Goal: Task Accomplishment & Management: Use online tool/utility

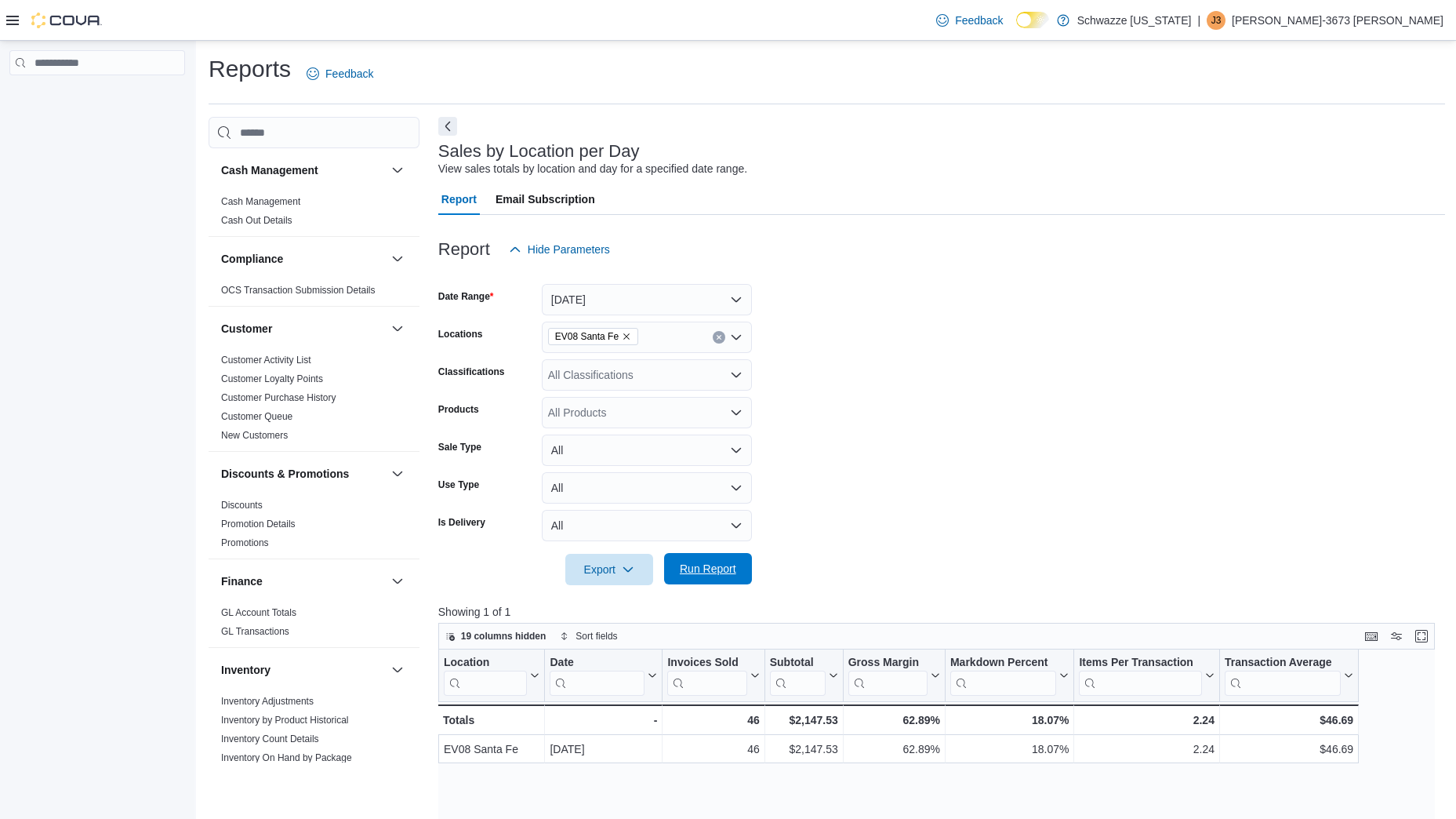
click at [694, 559] on span "Run Report" at bounding box center [708, 569] width 69 height 31
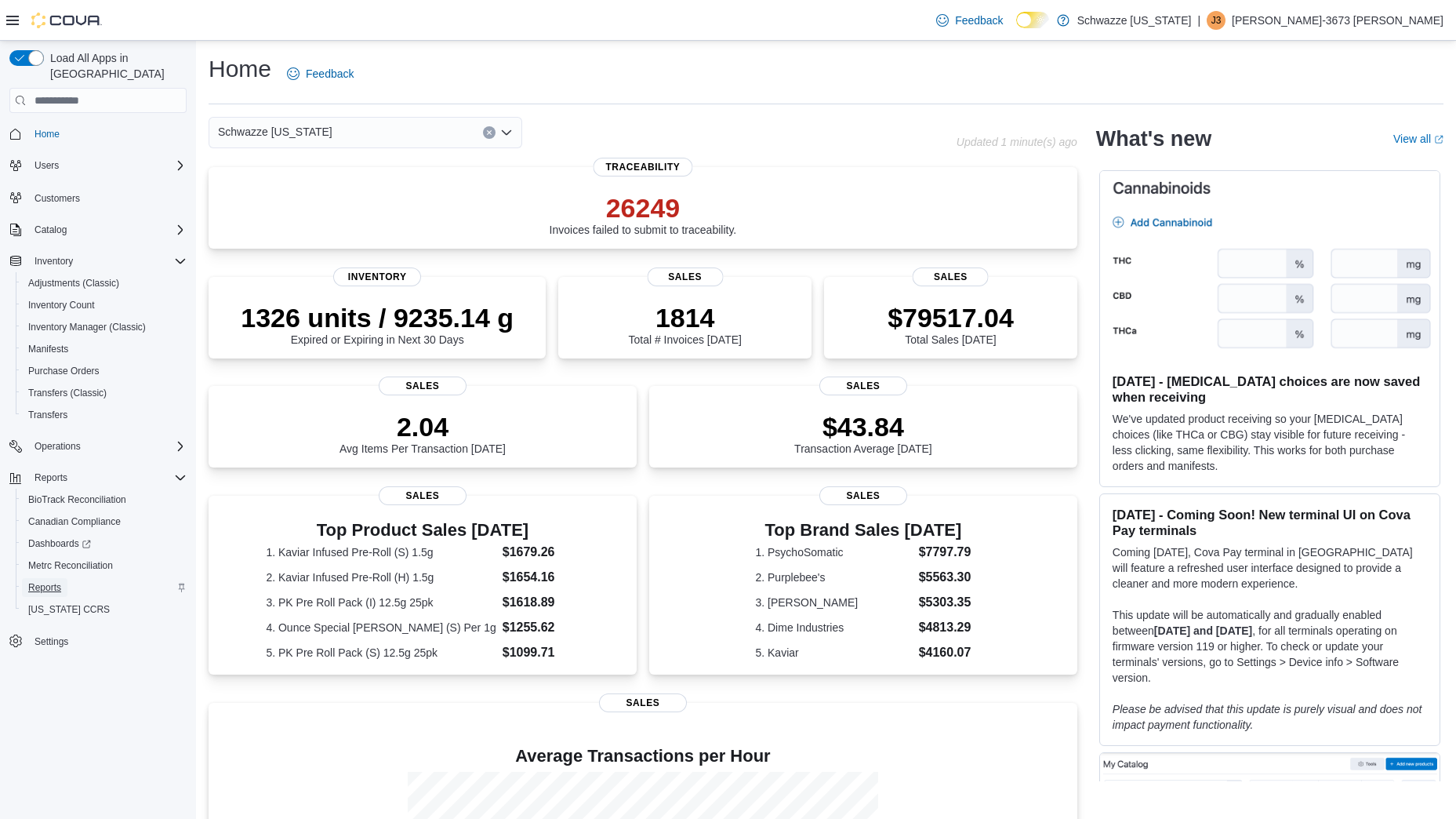
click at [63, 578] on link "Reports" at bounding box center [45, 587] width 45 height 19
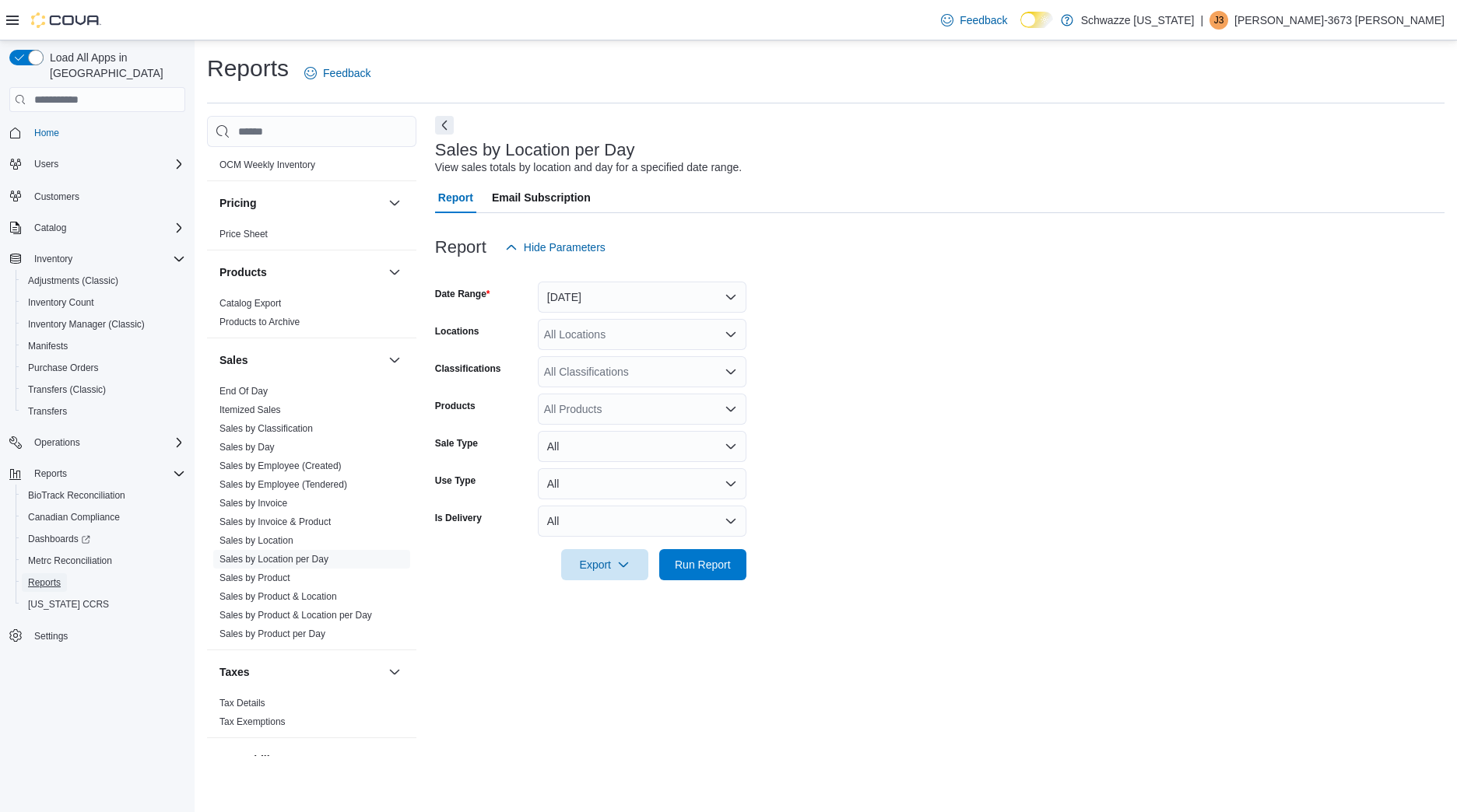
scroll to position [959, 0]
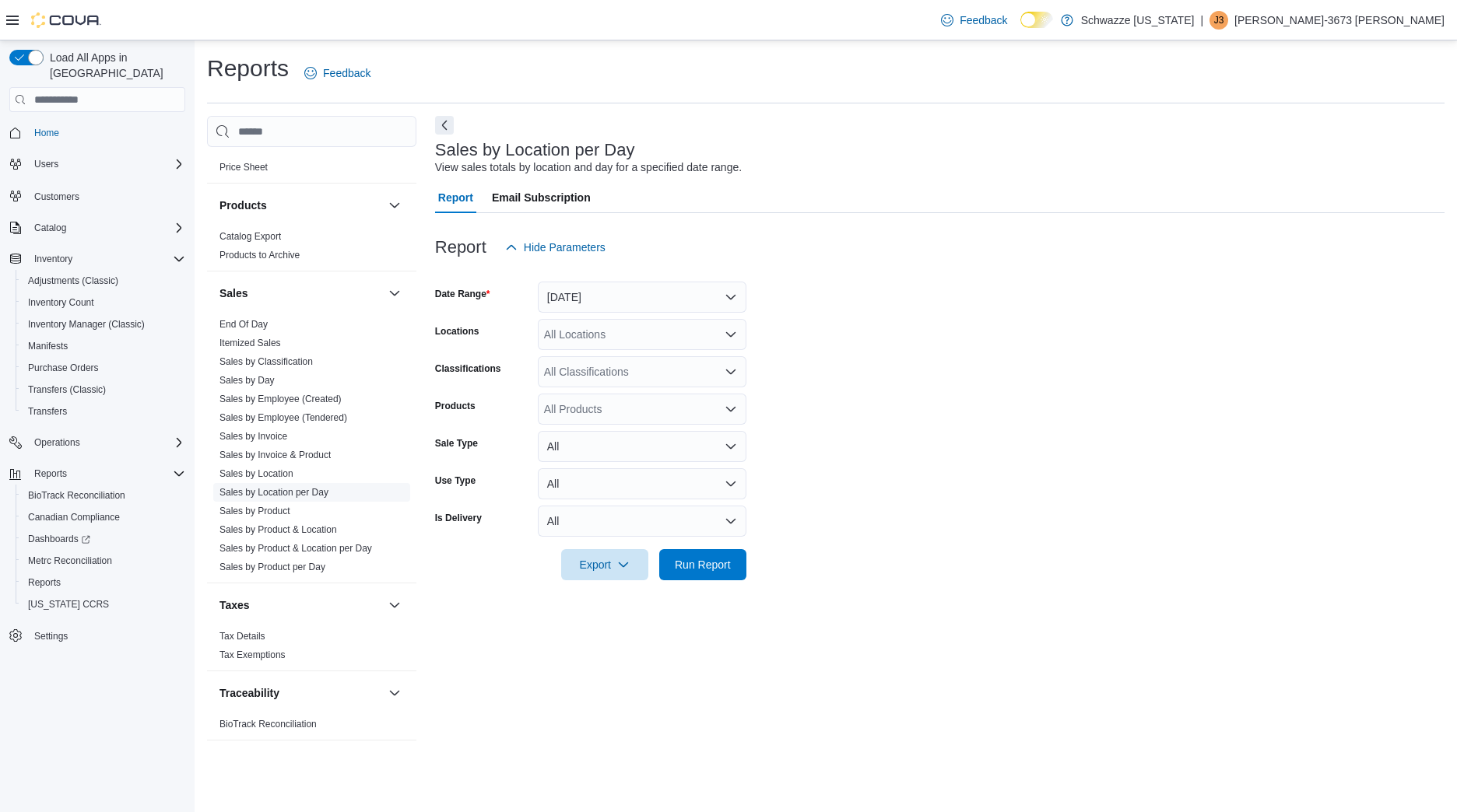
click at [310, 495] on link "Sales by Location per Day" at bounding box center [274, 492] width 109 height 11
click at [555, 296] on button "[DATE]" at bounding box center [642, 297] width 209 height 31
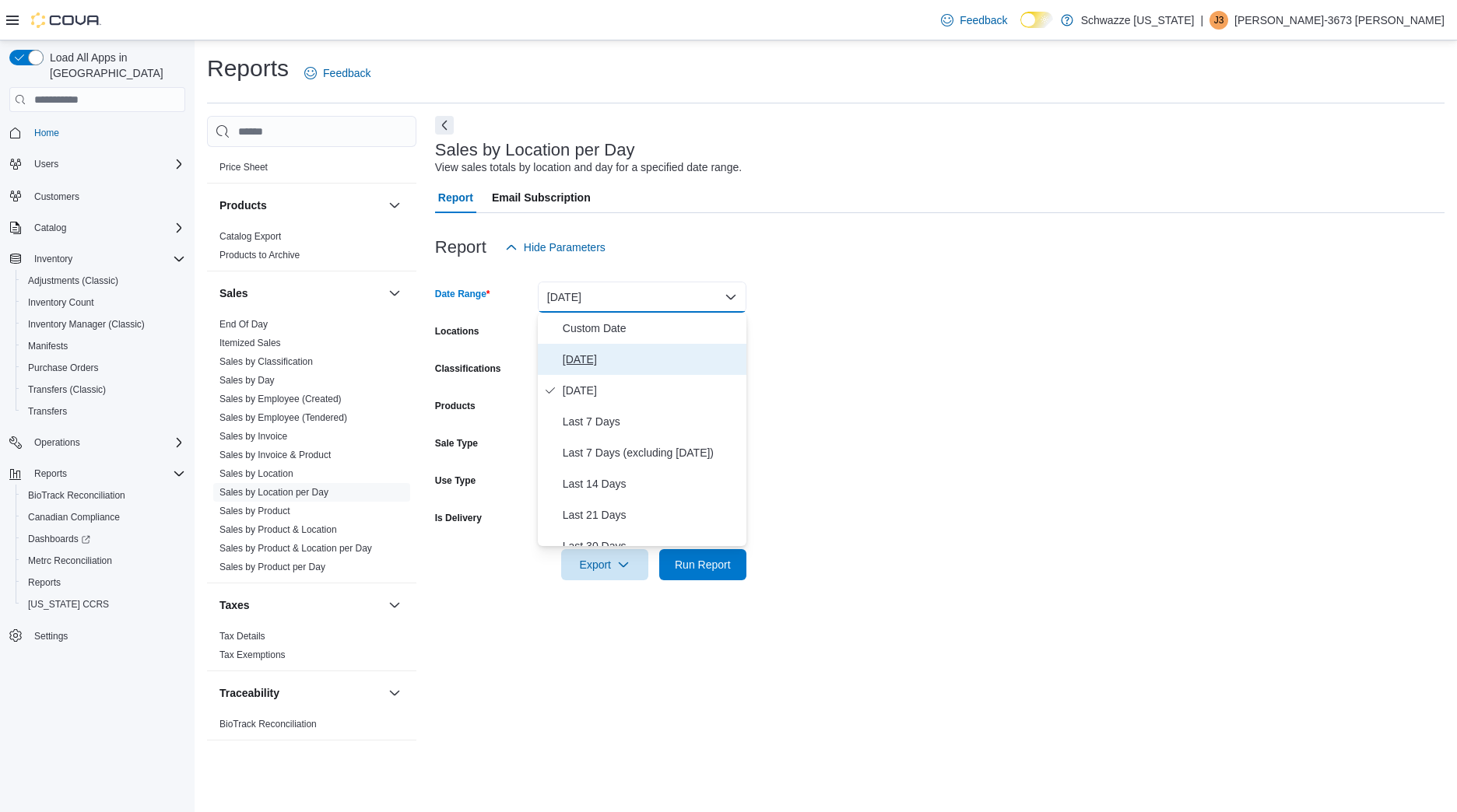
click at [588, 368] on span "[DATE]" at bounding box center [651, 359] width 178 height 19
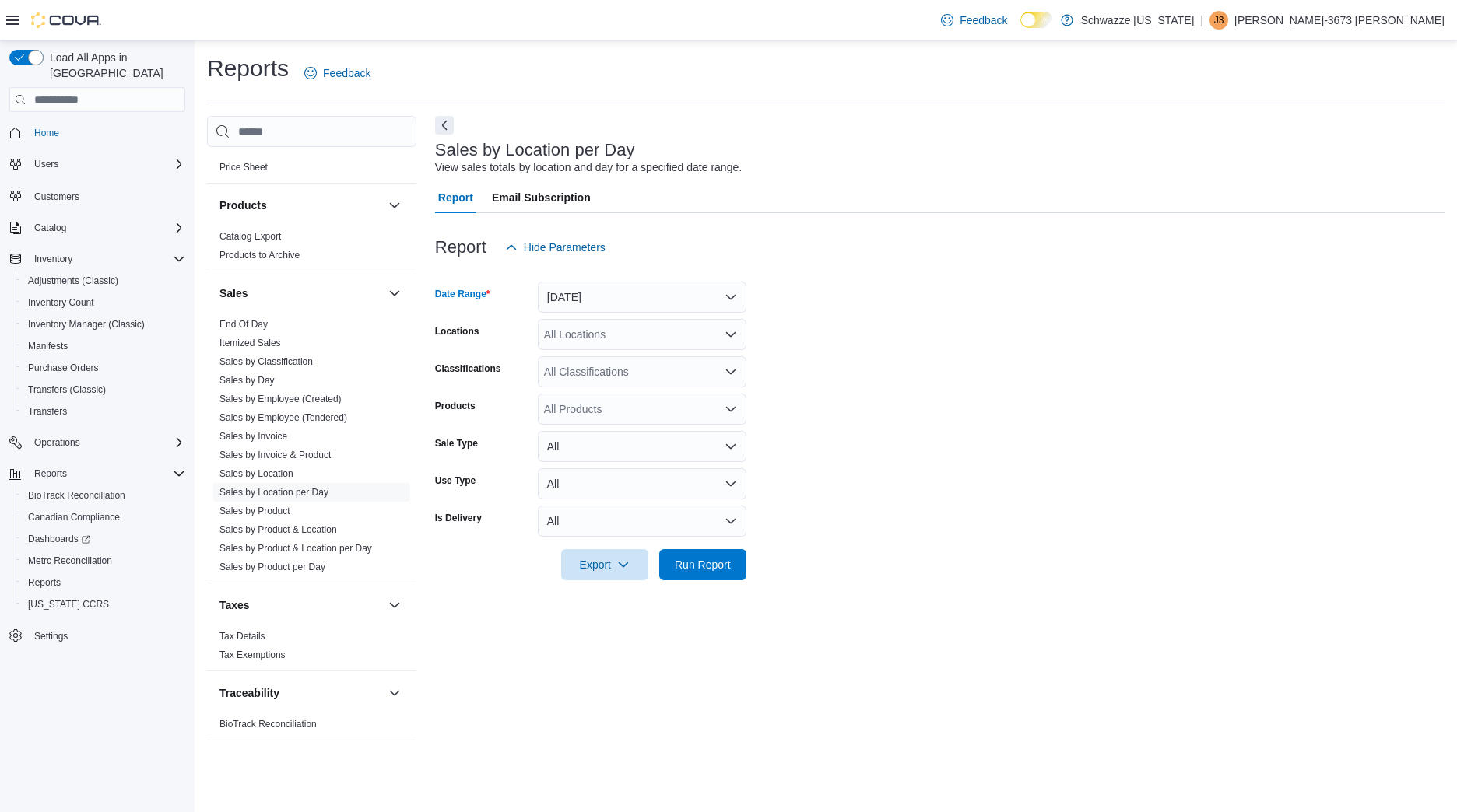
click at [586, 345] on div "All Locations" at bounding box center [642, 335] width 209 height 31
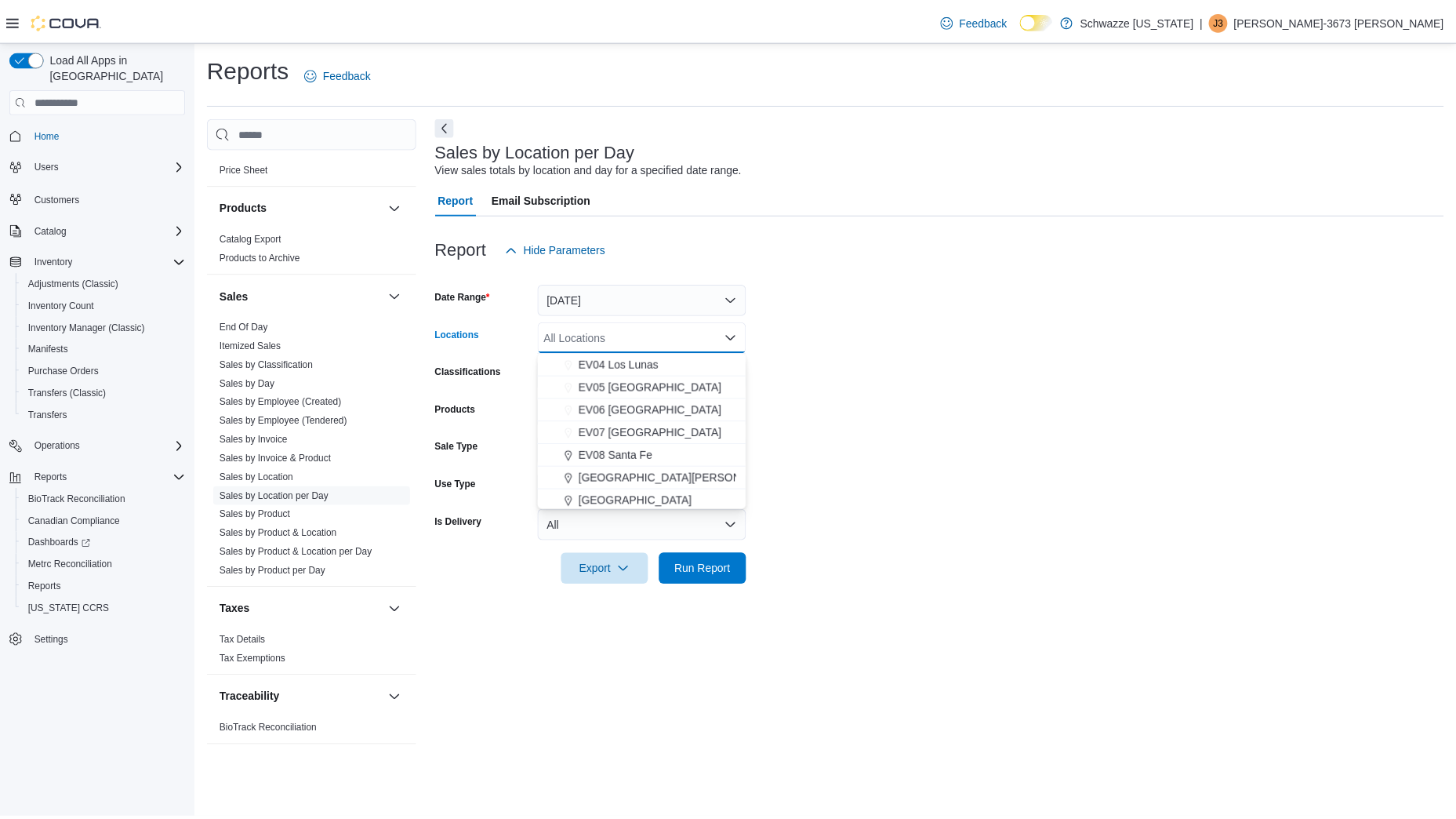
scroll to position [115, 0]
click at [606, 456] on span "EV08 Santa Fe" at bounding box center [621, 454] width 74 height 16
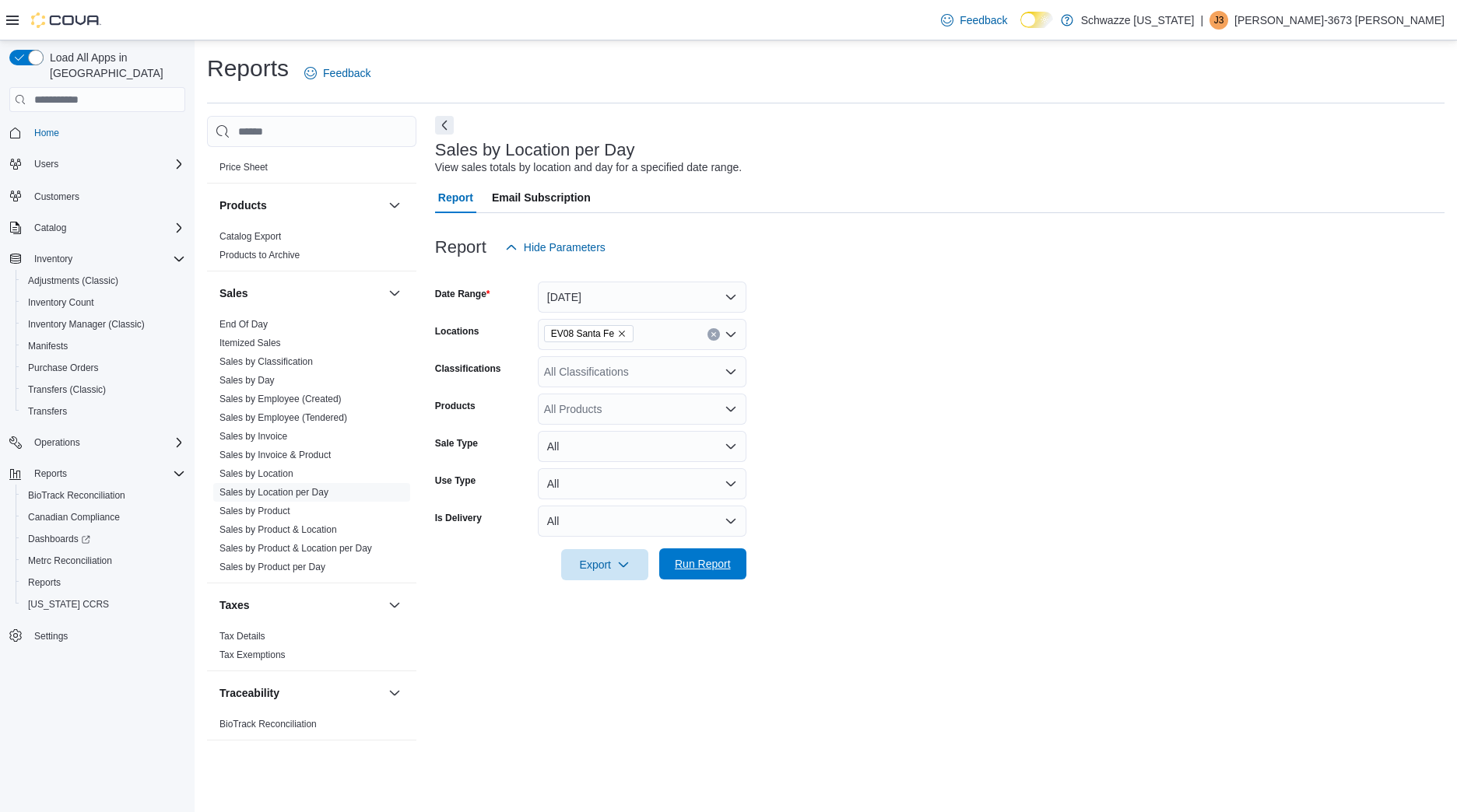
click at [691, 560] on span "Run Report" at bounding box center [703, 563] width 56 height 16
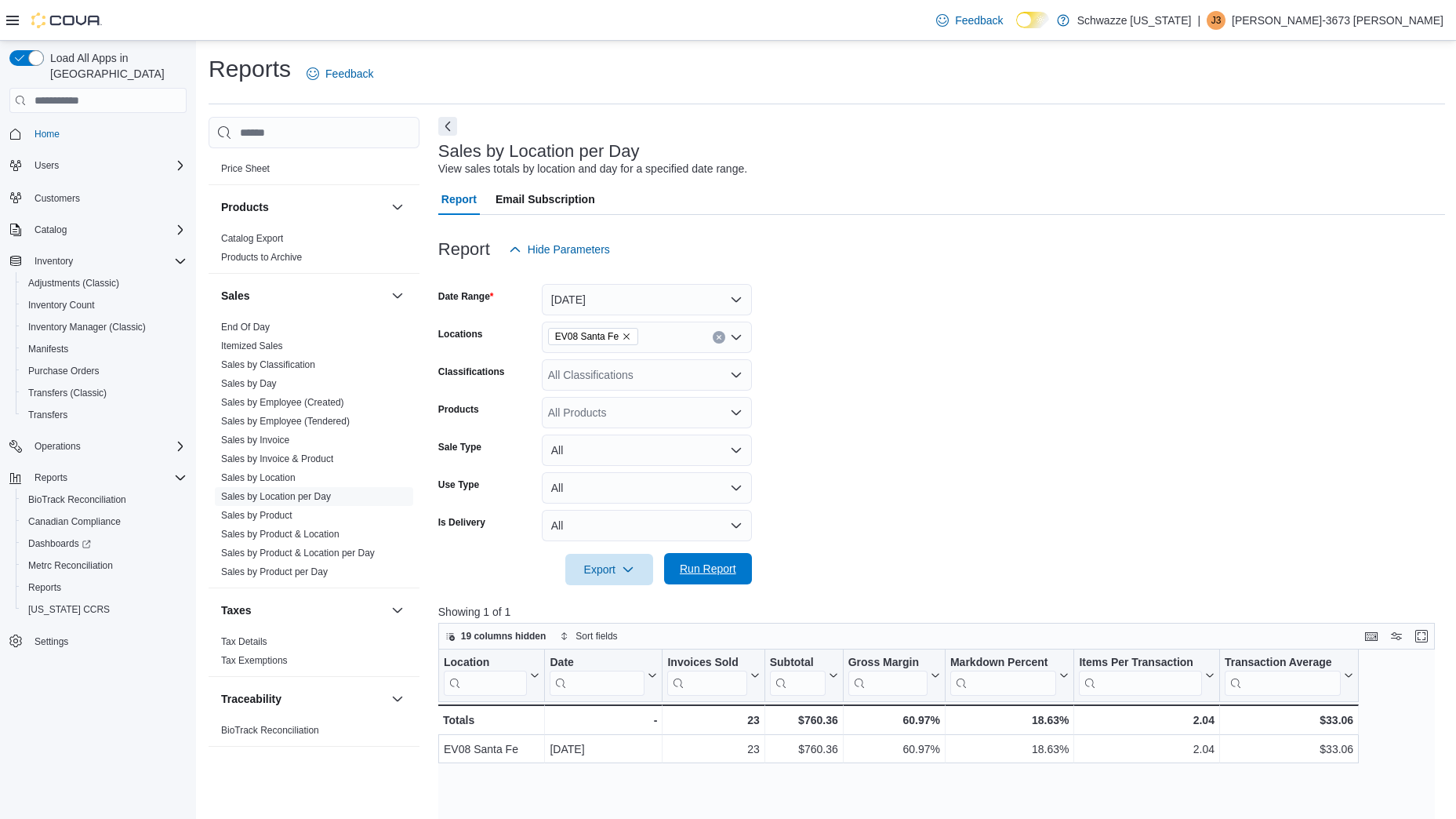
click at [699, 563] on span "Run Report" at bounding box center [708, 568] width 56 height 16
click at [709, 565] on span "Run Report" at bounding box center [708, 568] width 56 height 16
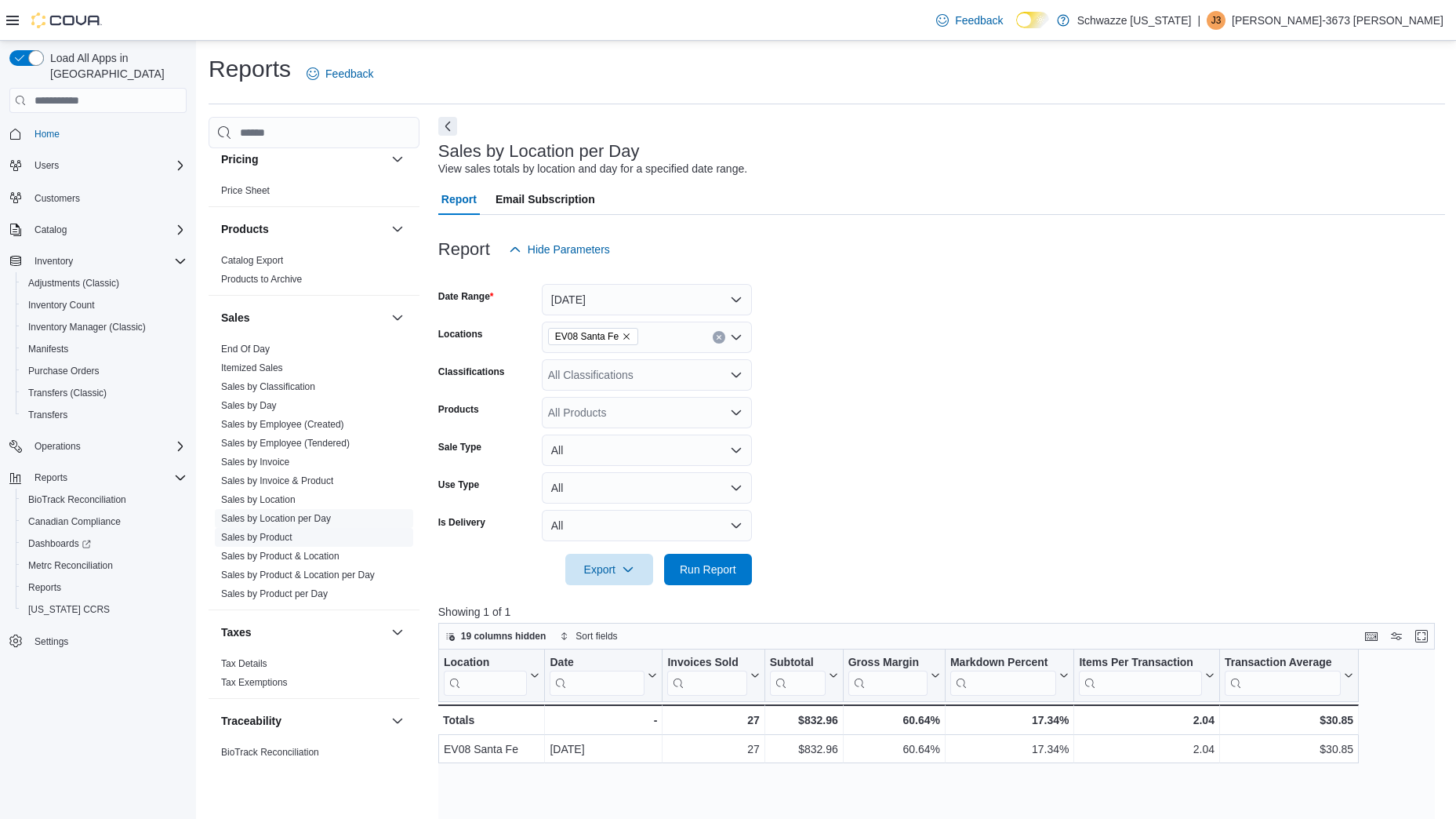
scroll to position [948, 0]
click at [92, 365] on span "Purchase Orders" at bounding box center [64, 371] width 71 height 12
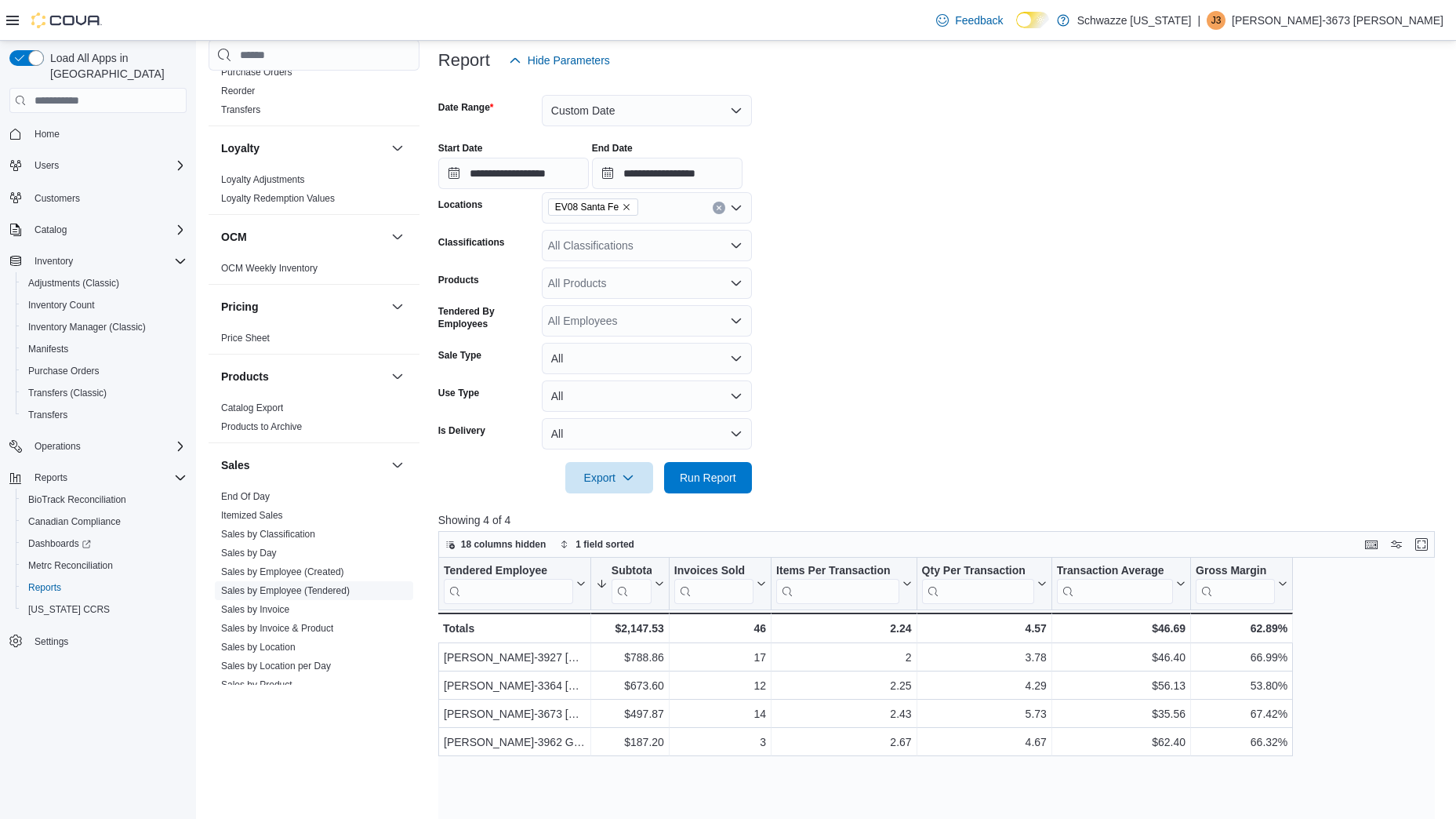
scroll to position [722, 0]
click at [327, 590] on link "Sales by Employee (Tendered)" at bounding box center [286, 589] width 129 height 11
click at [628, 113] on button "Custom Date" at bounding box center [647, 111] width 210 height 31
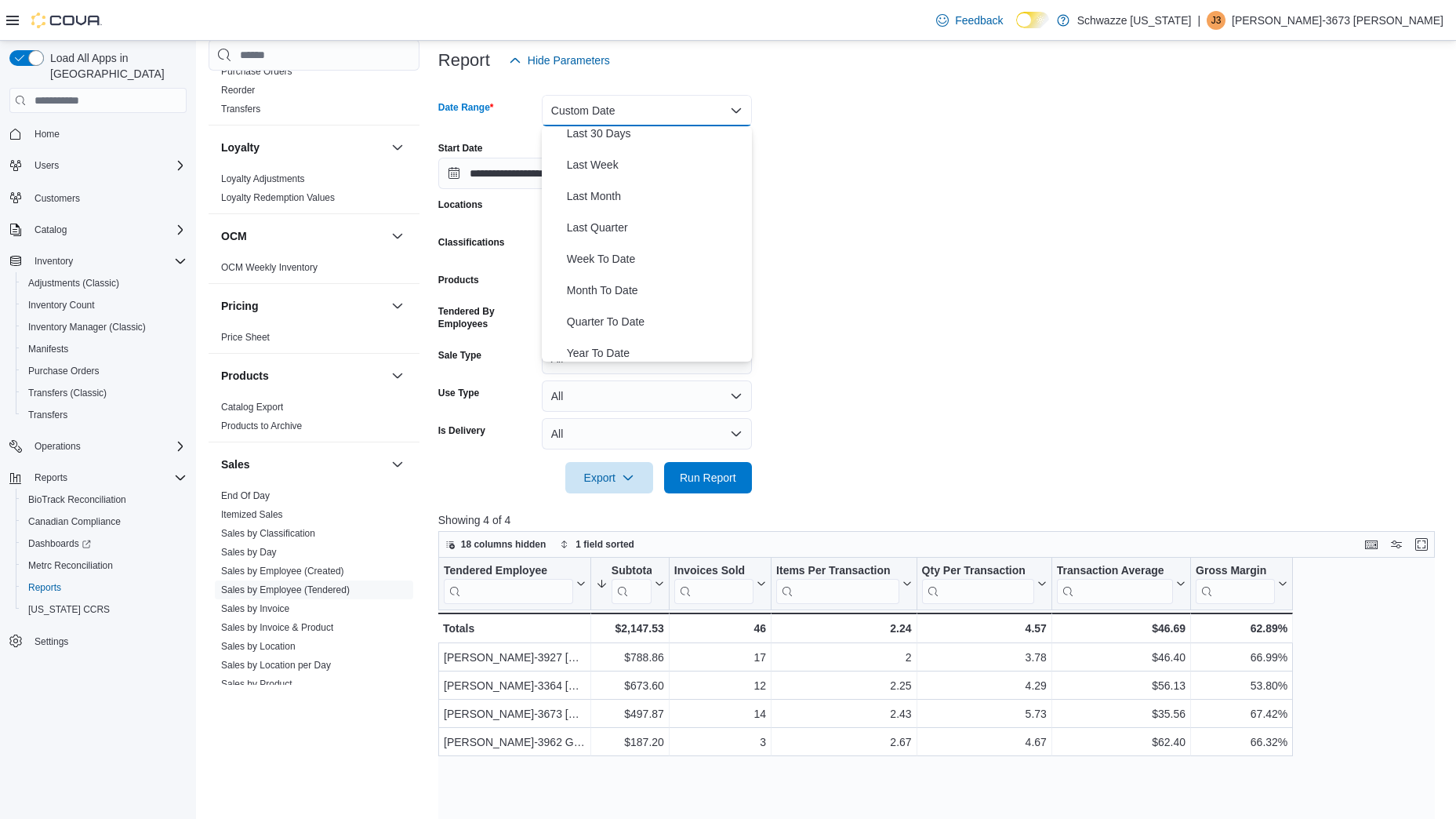
scroll to position [229, 0]
click at [629, 282] on span "Month To Date" at bounding box center [656, 289] width 179 height 19
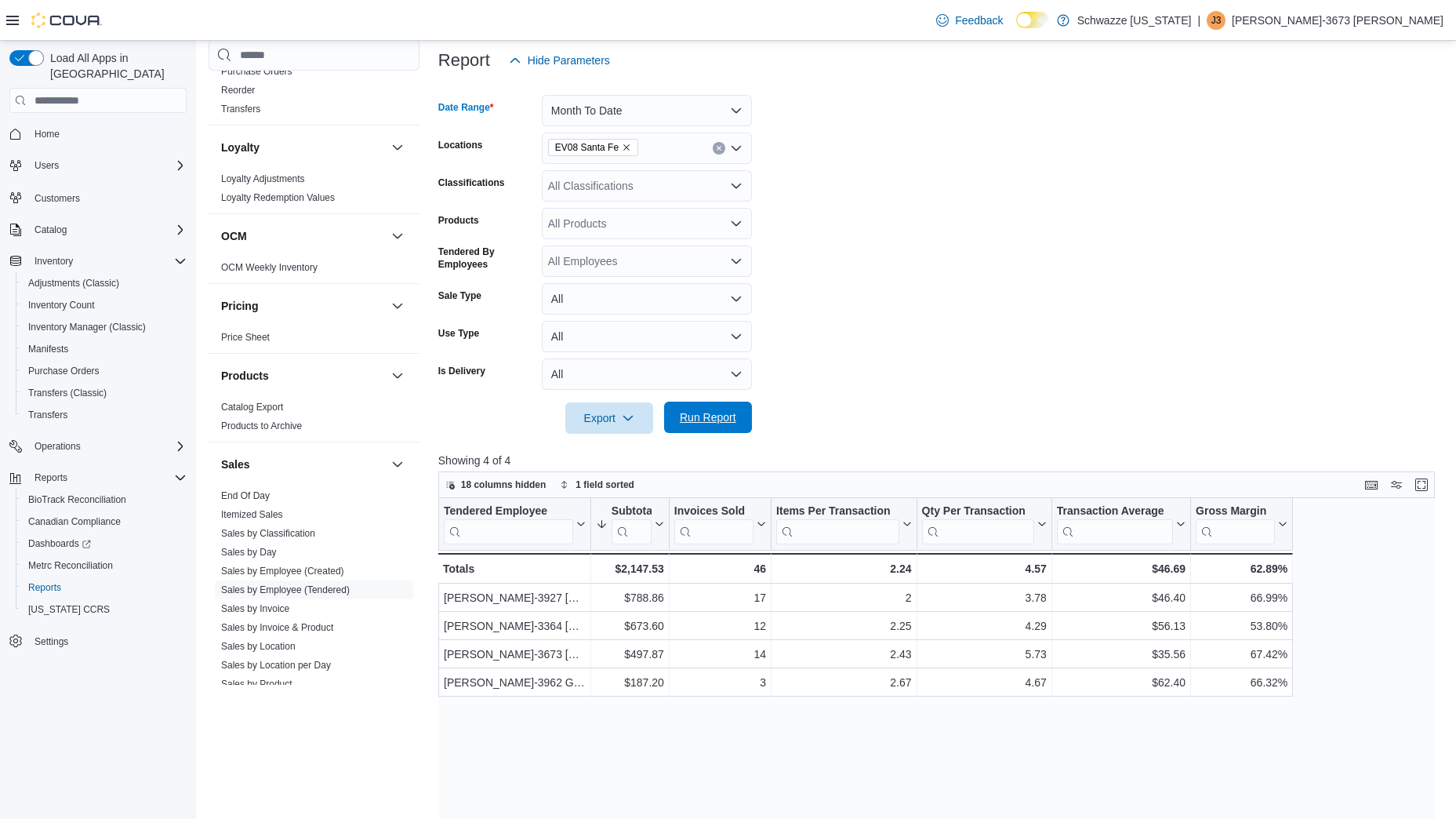
click at [697, 416] on span "Run Report" at bounding box center [708, 417] width 56 height 16
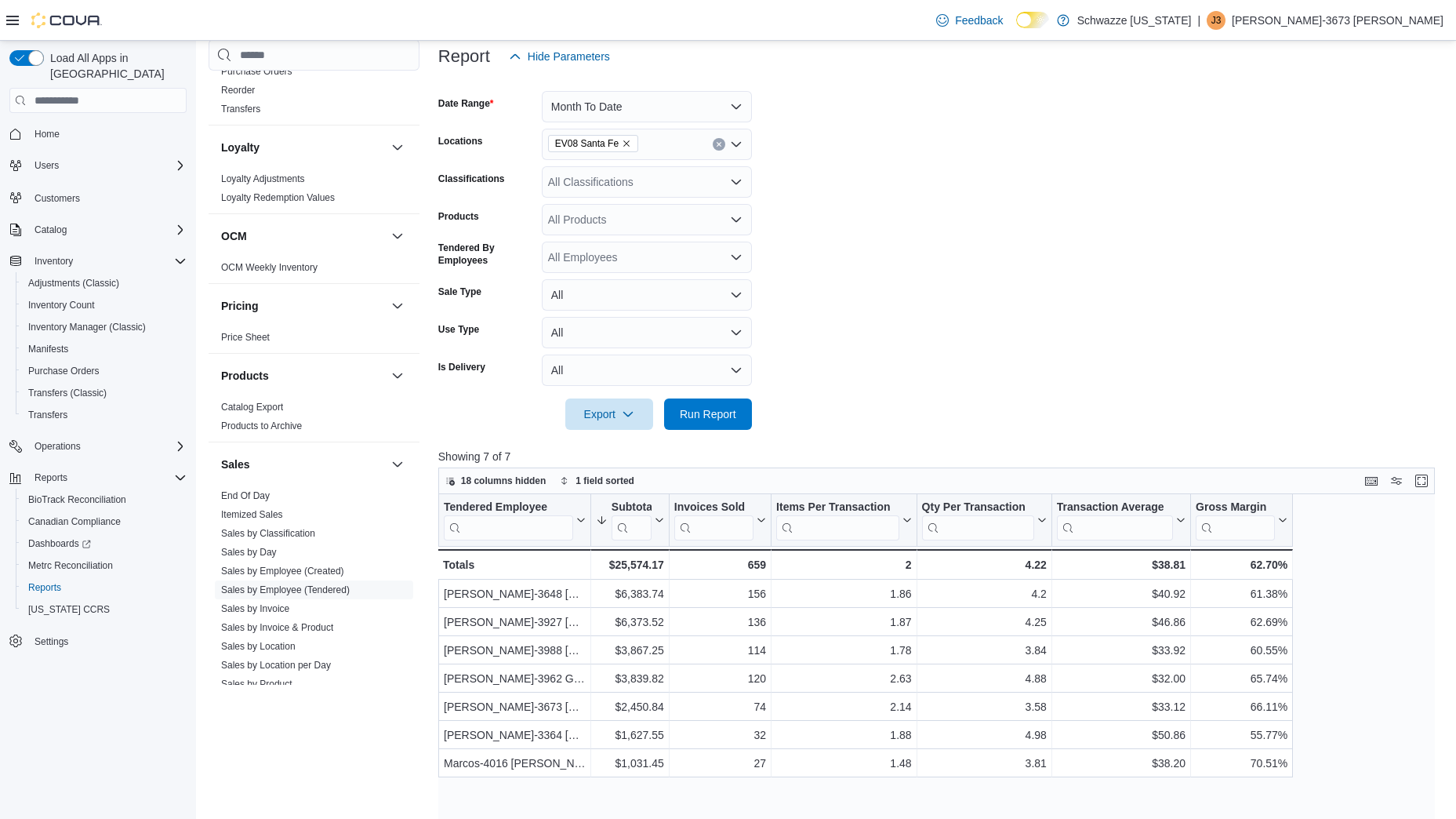
scroll to position [194, 0]
click at [641, 99] on button "Month To Date" at bounding box center [647, 106] width 210 height 31
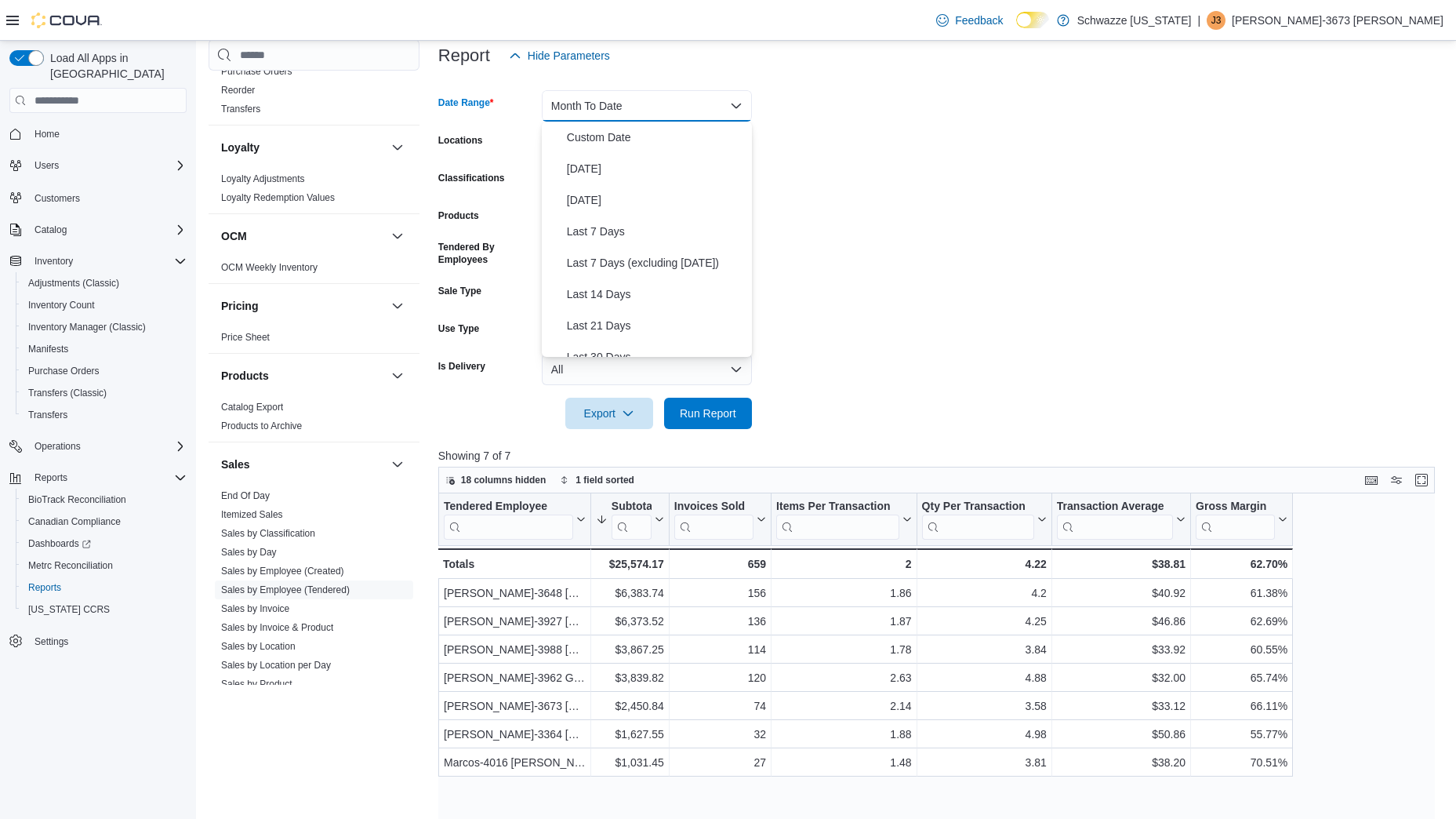
scroll to position [235, 0]
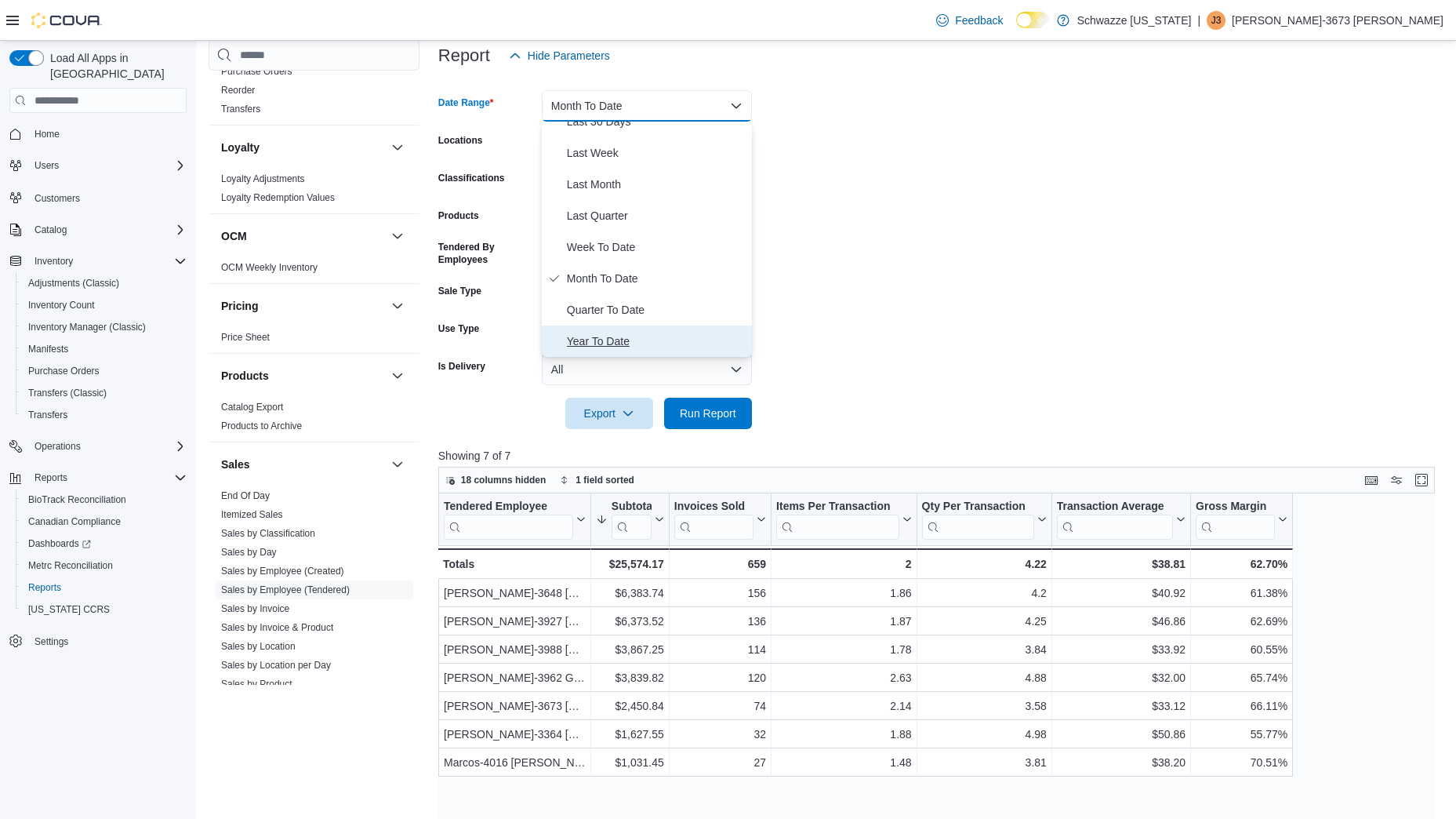
click at [612, 325] on button "Year To Date" at bounding box center [647, 341] width 210 height 31
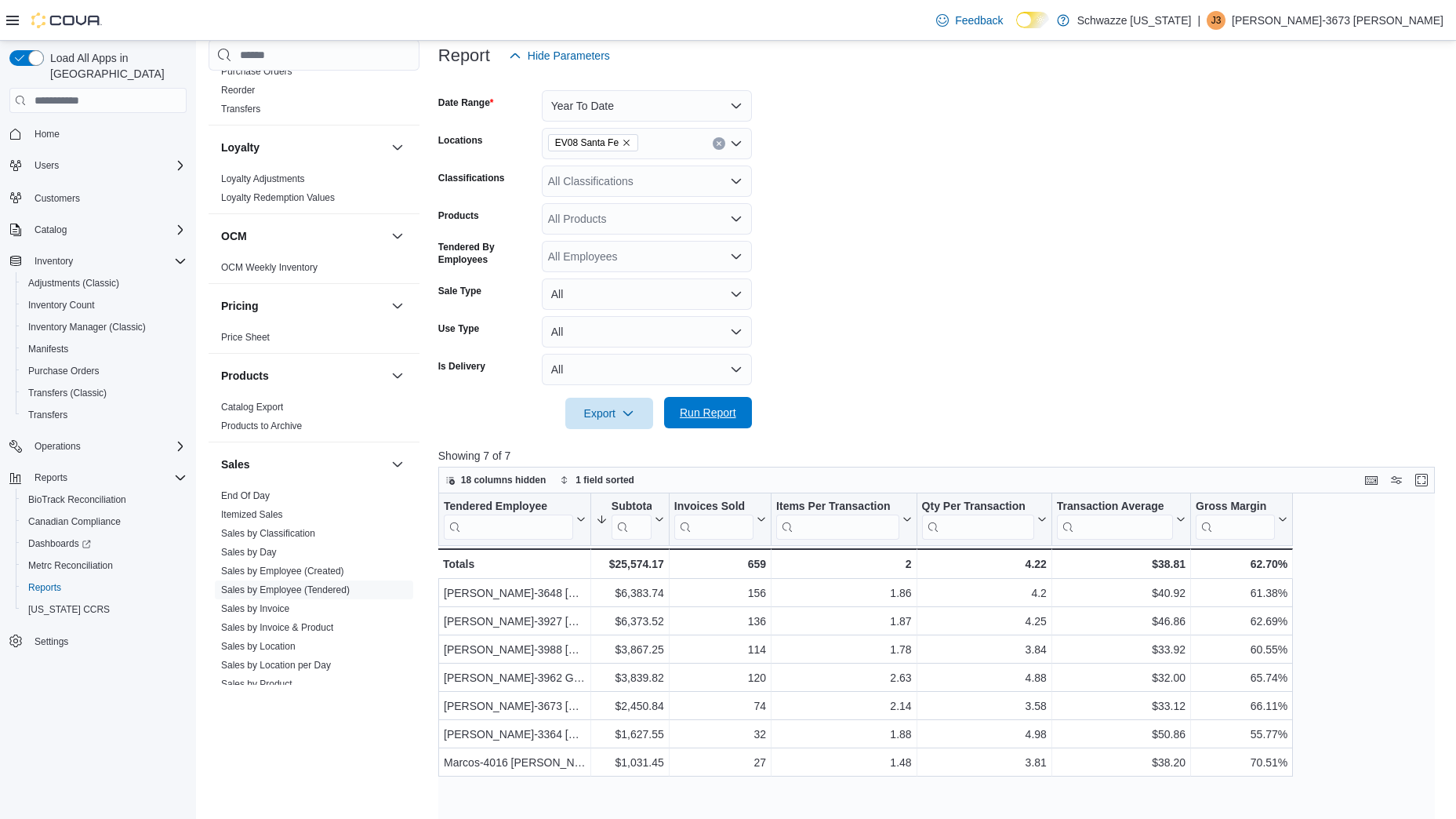
click at [688, 406] on span "Run Report" at bounding box center [708, 412] width 56 height 16
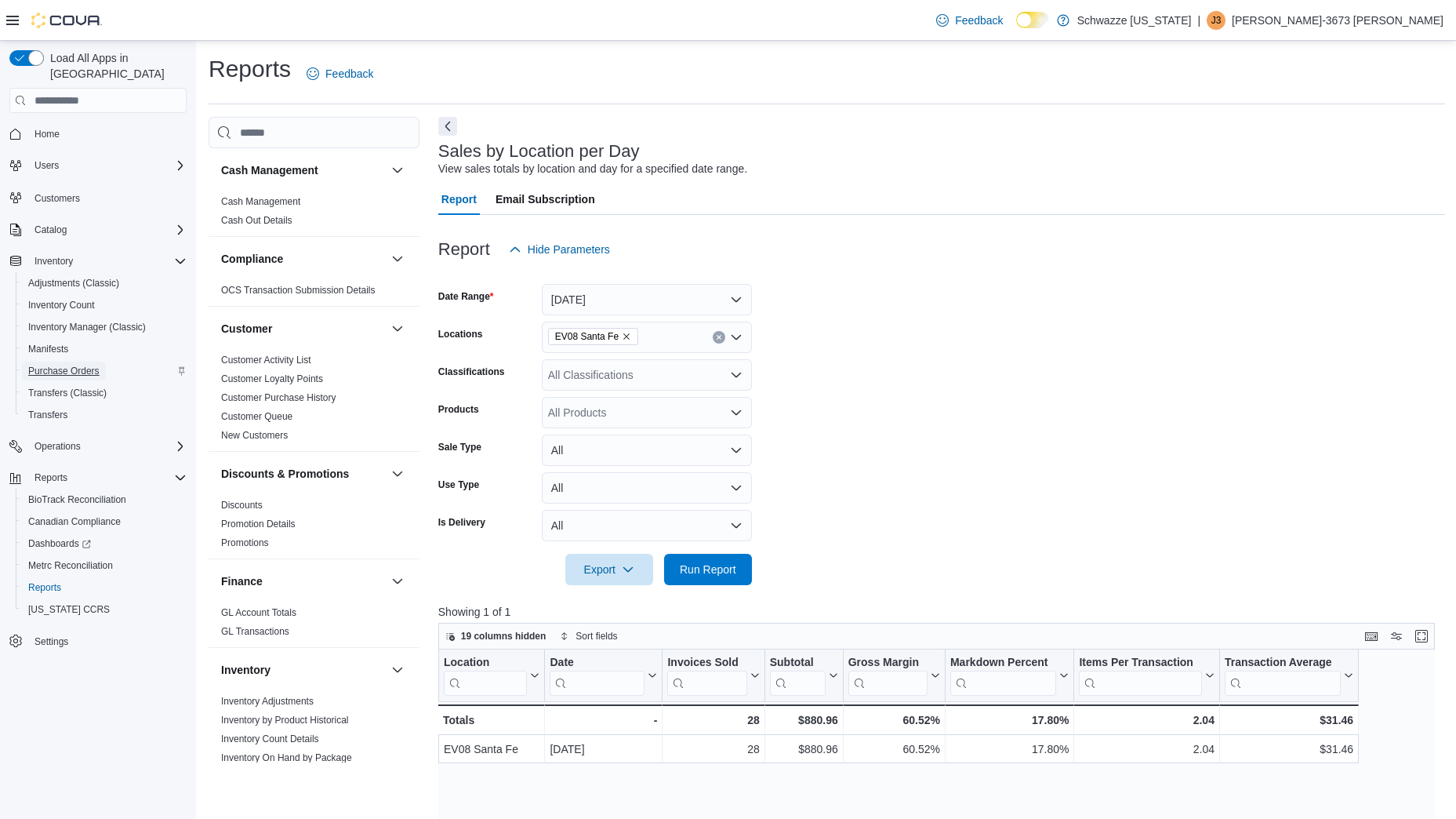
click at [93, 365] on span "Purchase Orders" at bounding box center [64, 371] width 71 height 12
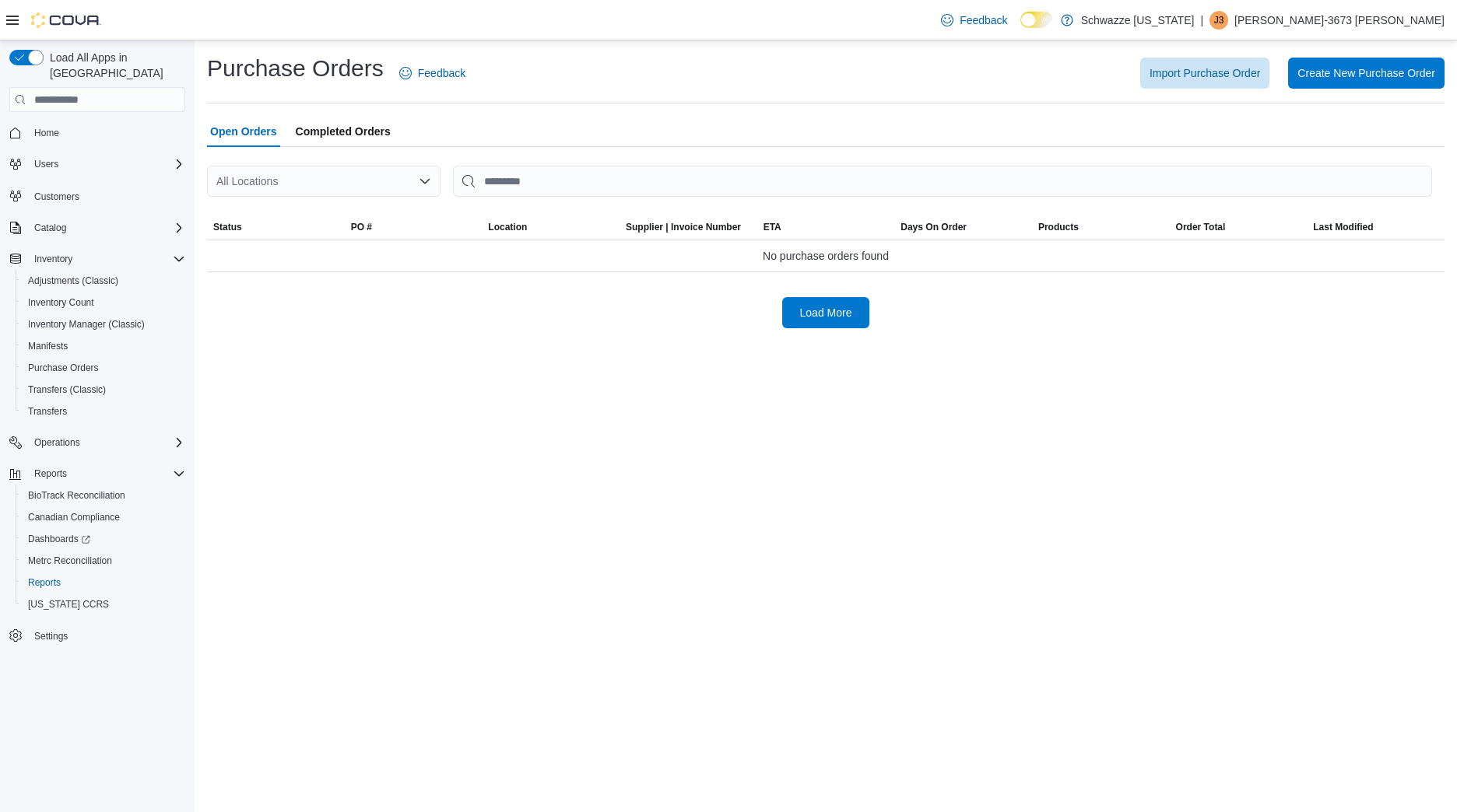
click at [397, 173] on div "All Locations" at bounding box center [324, 181] width 233 height 31
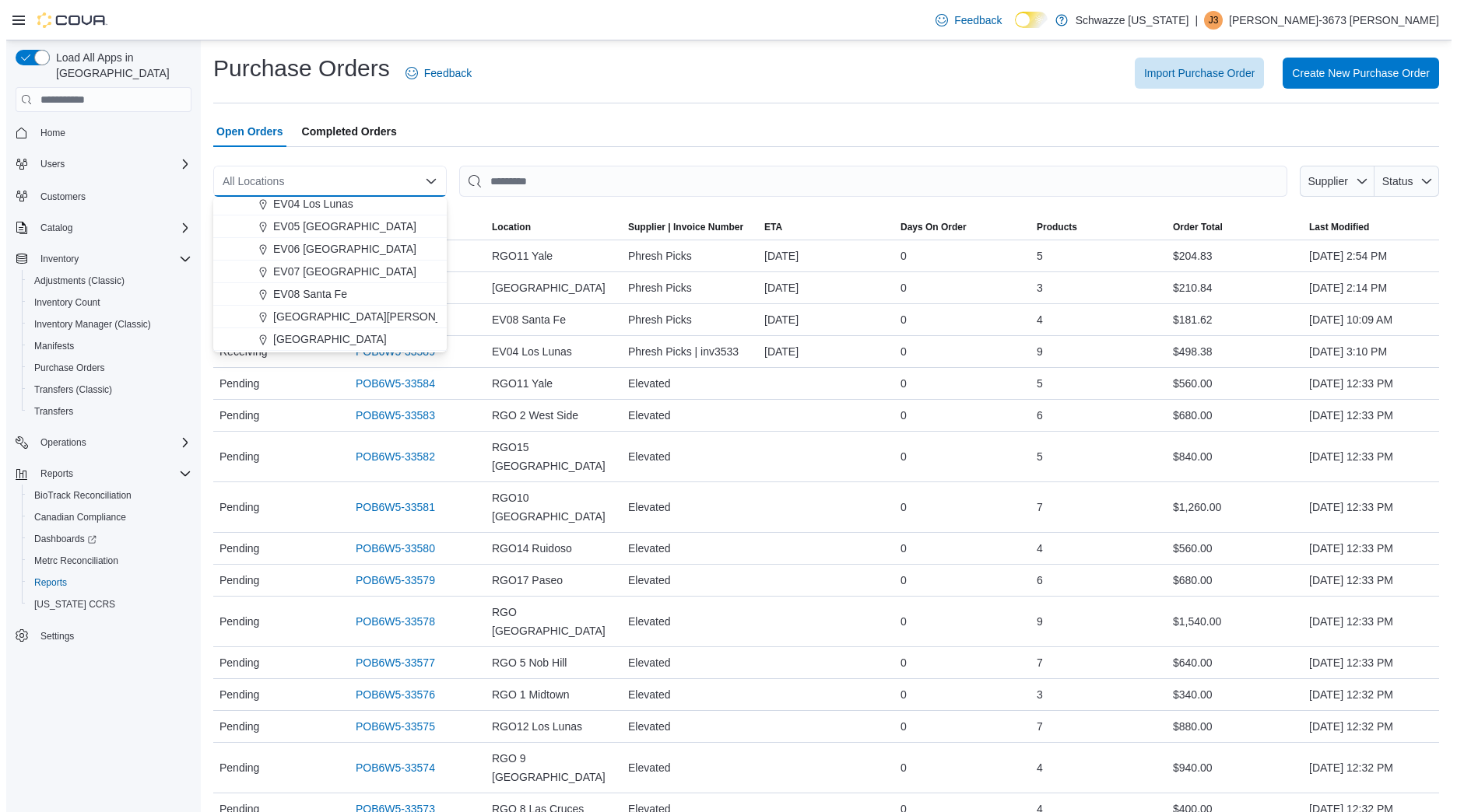
scroll to position [117, 0]
click at [320, 298] on span "EV08 Santa Fe" at bounding box center [304, 293] width 74 height 16
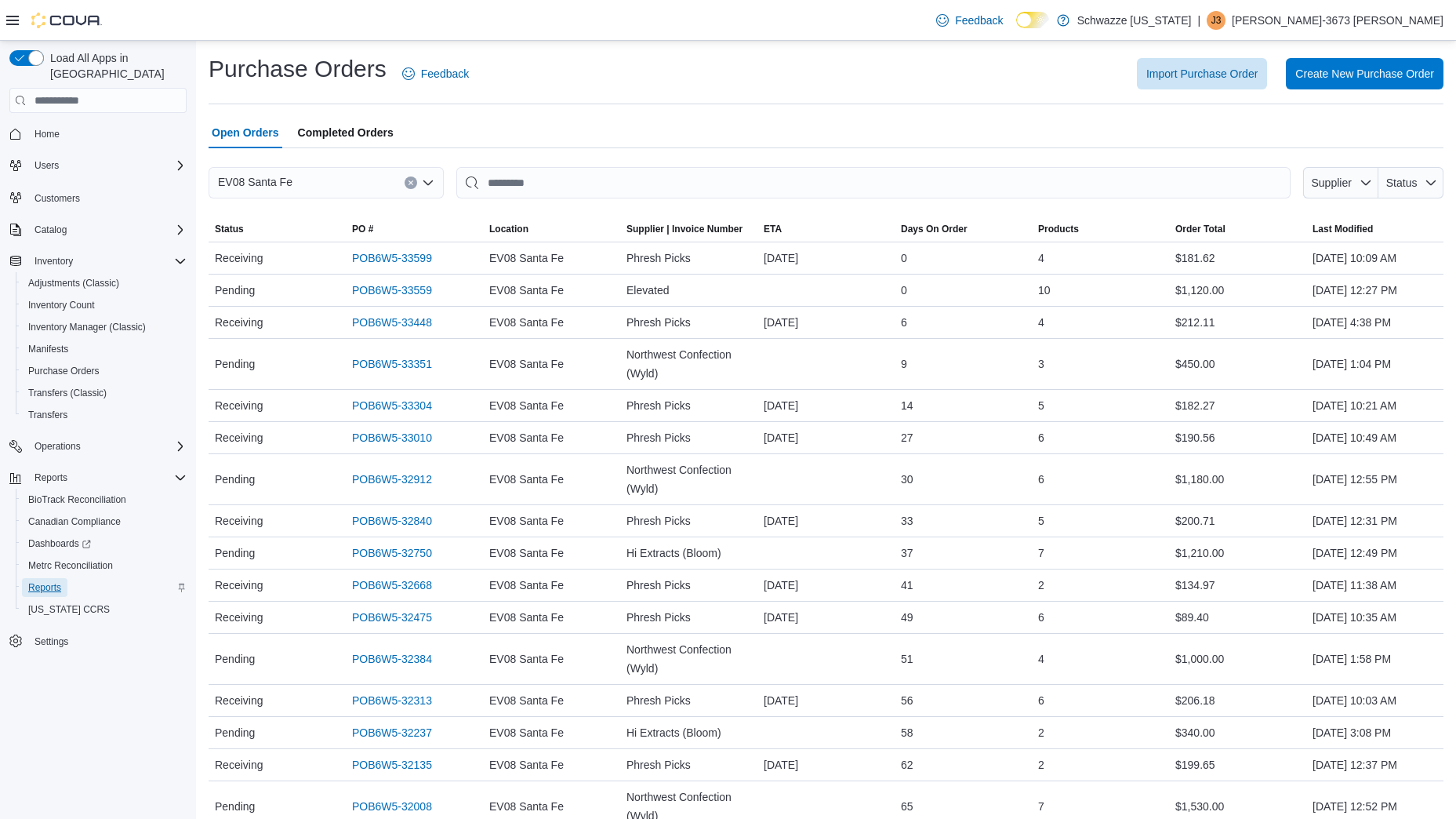
click at [52, 581] on span "Reports" at bounding box center [45, 587] width 33 height 12
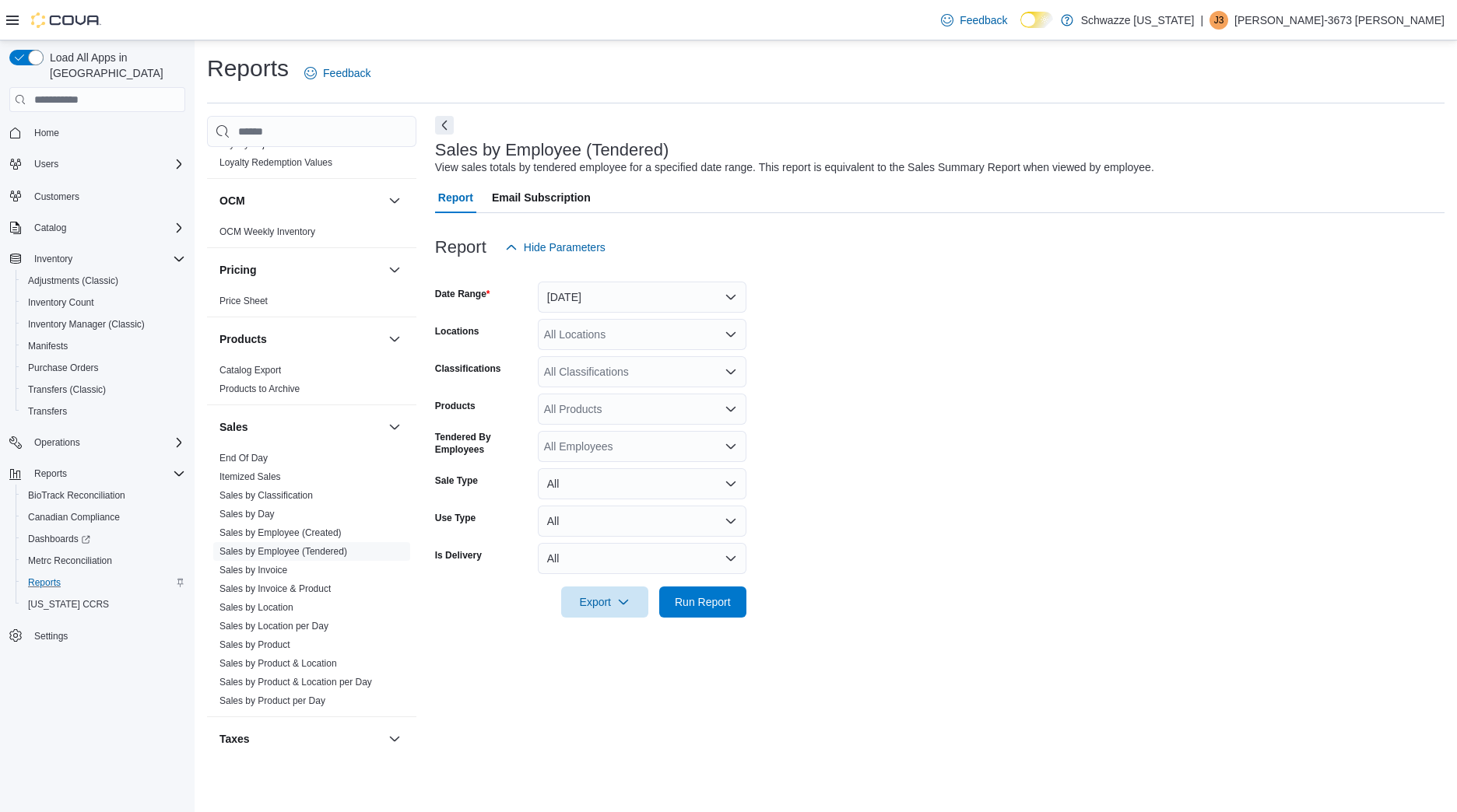
scroll to position [831, 0]
click at [299, 551] on link "Sales by Employee (Tendered)" at bounding box center [283, 546] width 128 height 11
click at [613, 294] on button "[DATE]" at bounding box center [642, 297] width 209 height 31
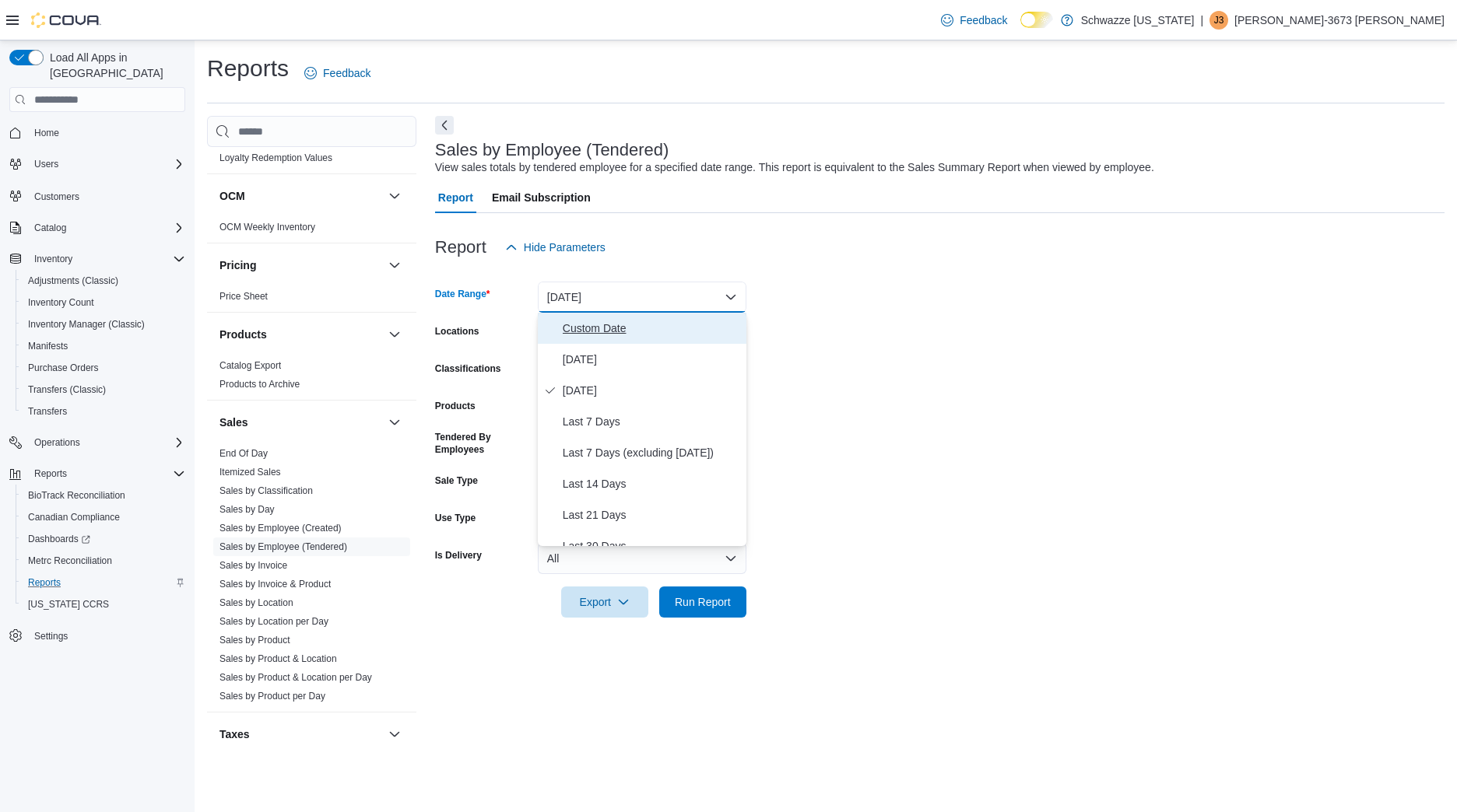
click at [640, 332] on span "Custom Date" at bounding box center [651, 328] width 178 height 19
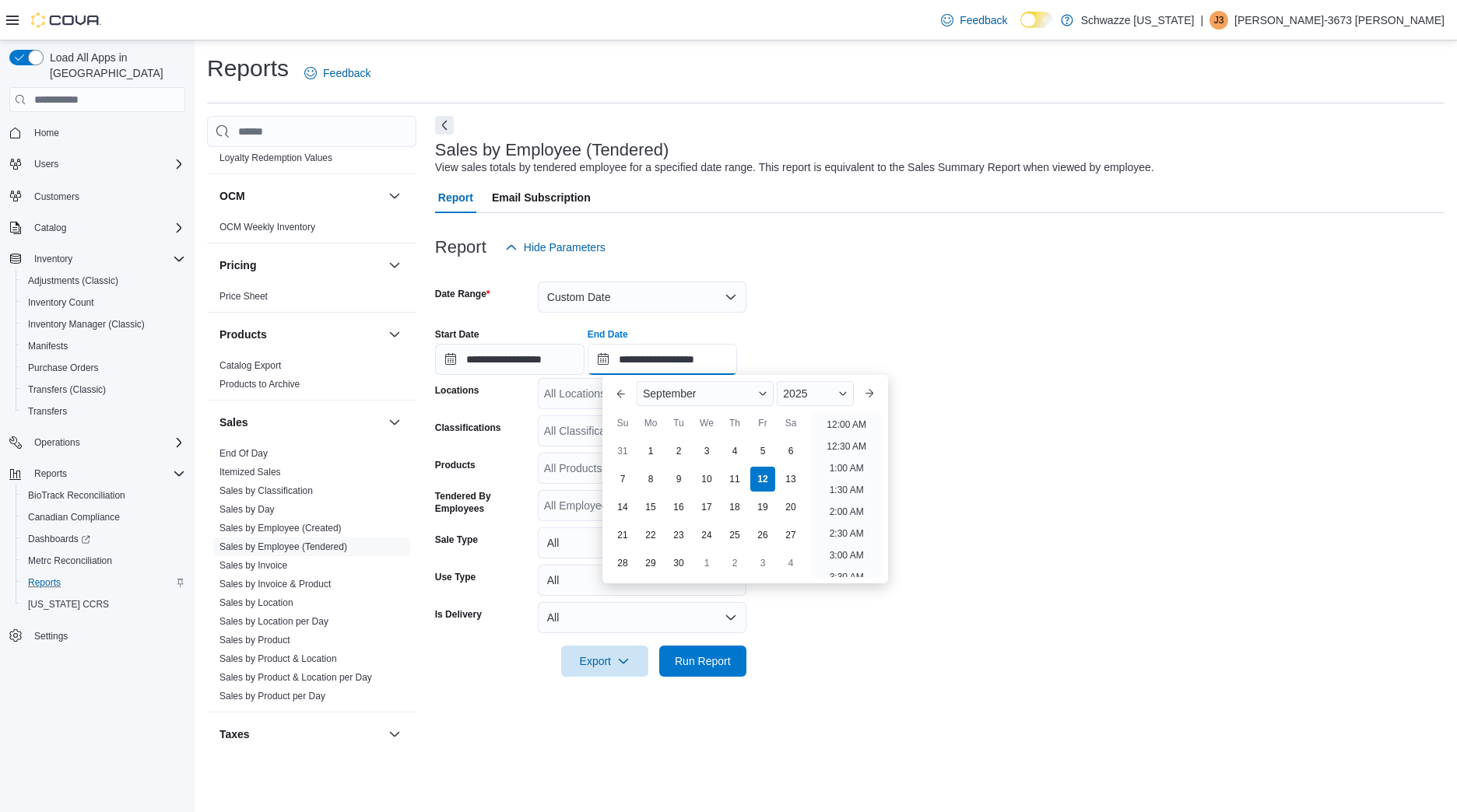
click at [706, 355] on input "**********" at bounding box center [662, 359] width 149 height 31
click at [858, 435] on li "5:00 PM" at bounding box center [846, 432] width 48 height 19
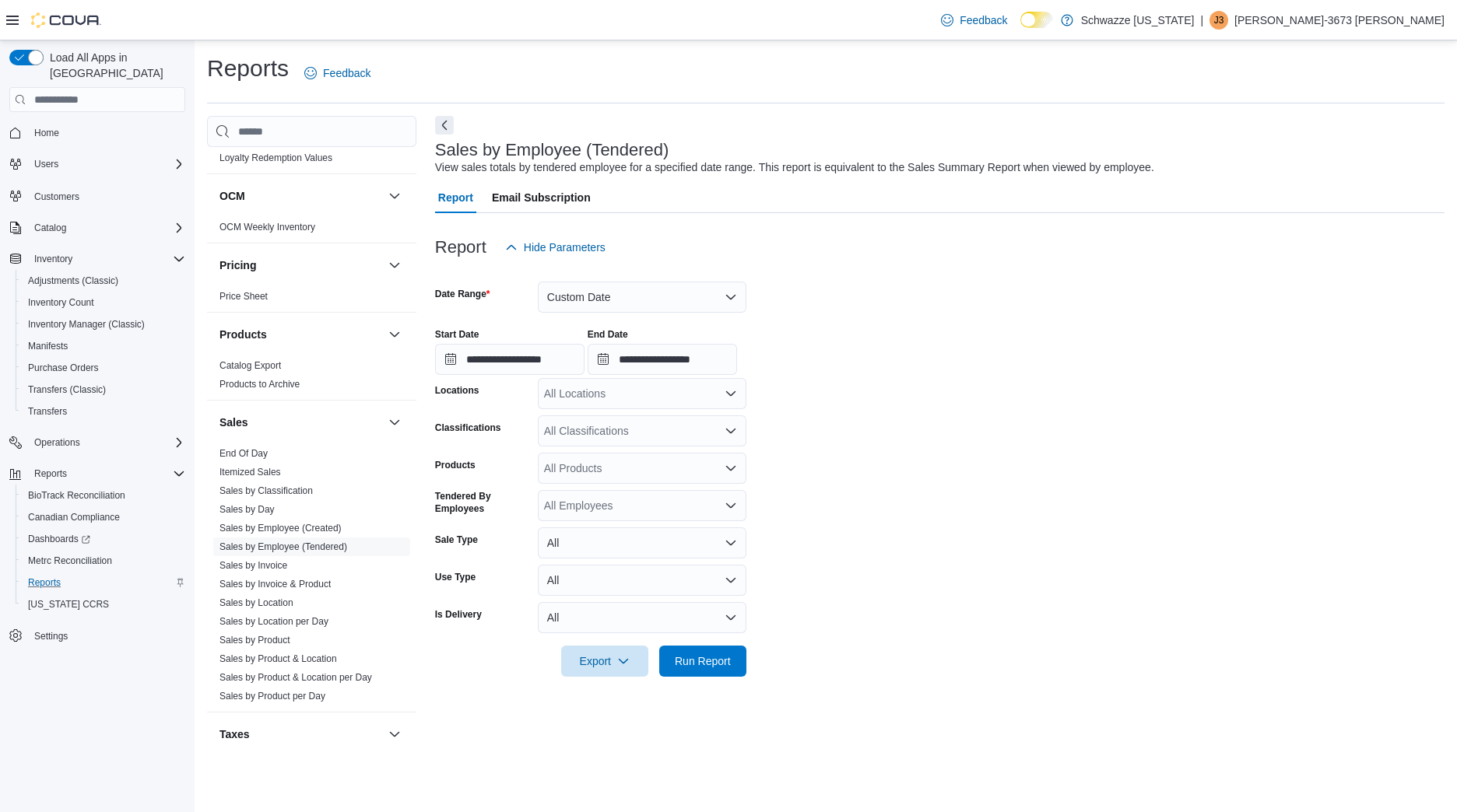
click at [600, 392] on div "All Locations" at bounding box center [642, 394] width 209 height 31
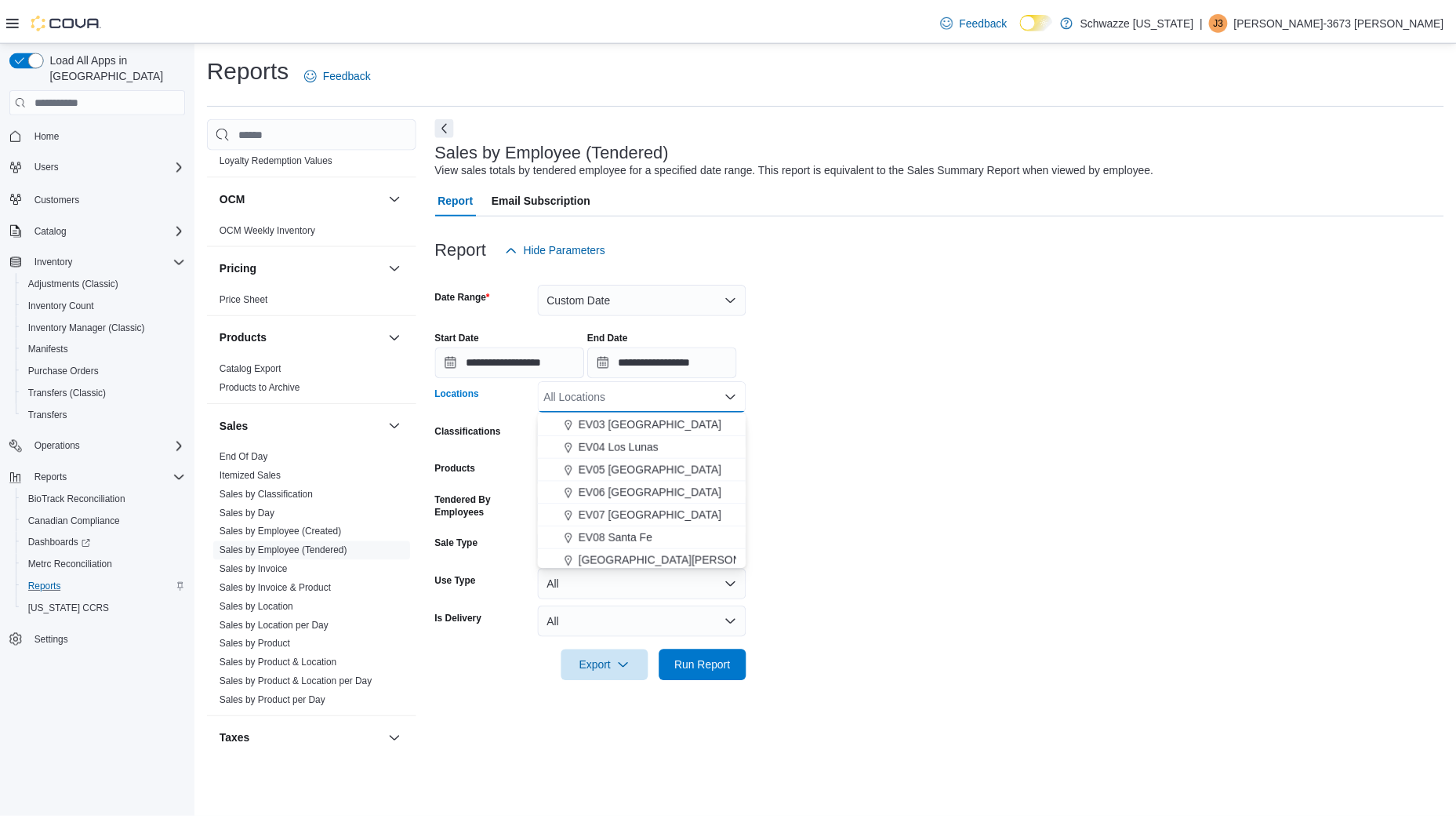
scroll to position [92, 0]
click at [612, 540] on span "EV08 Santa Fe" at bounding box center [621, 536] width 74 height 16
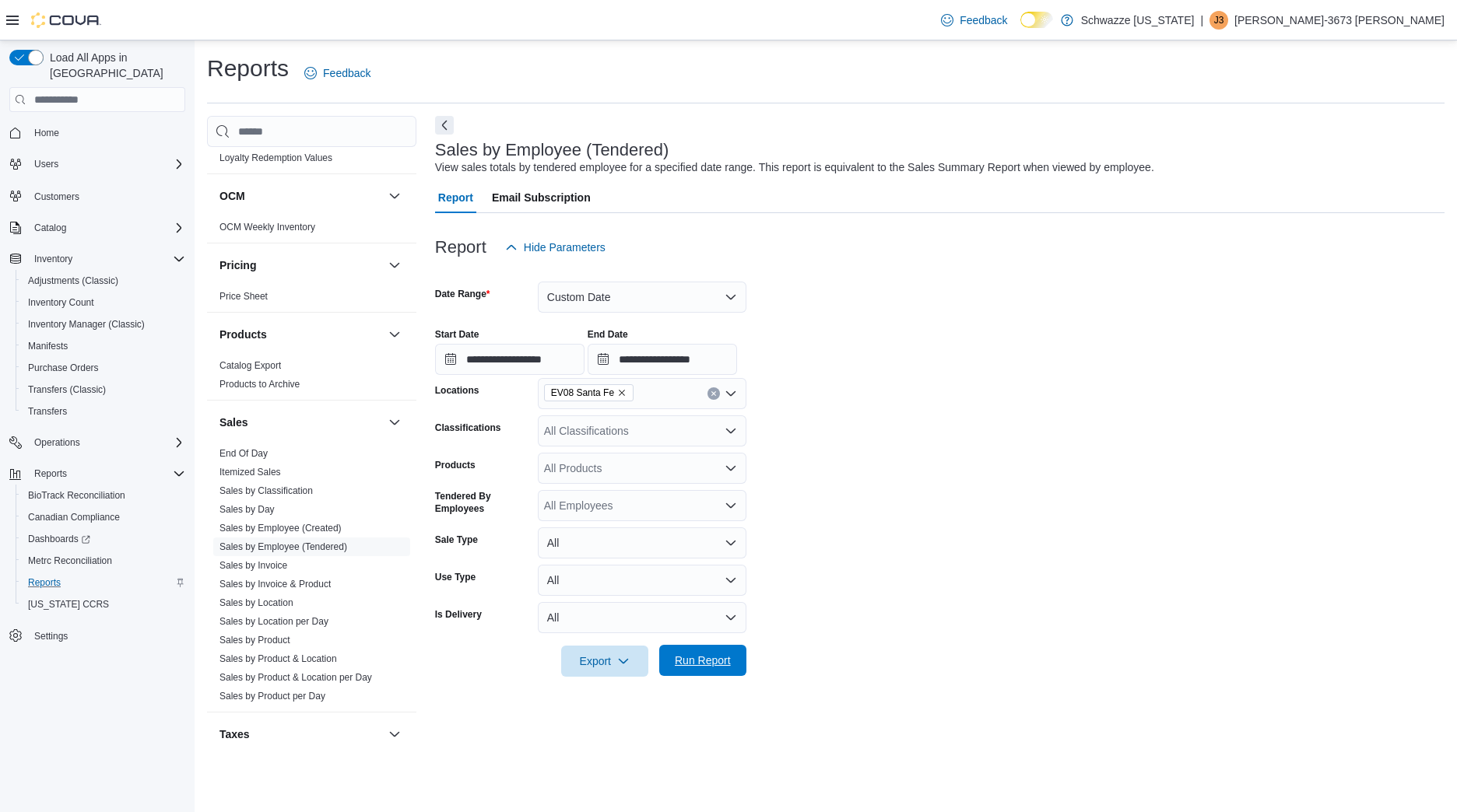
click at [698, 661] on span "Run Report" at bounding box center [703, 660] width 56 height 16
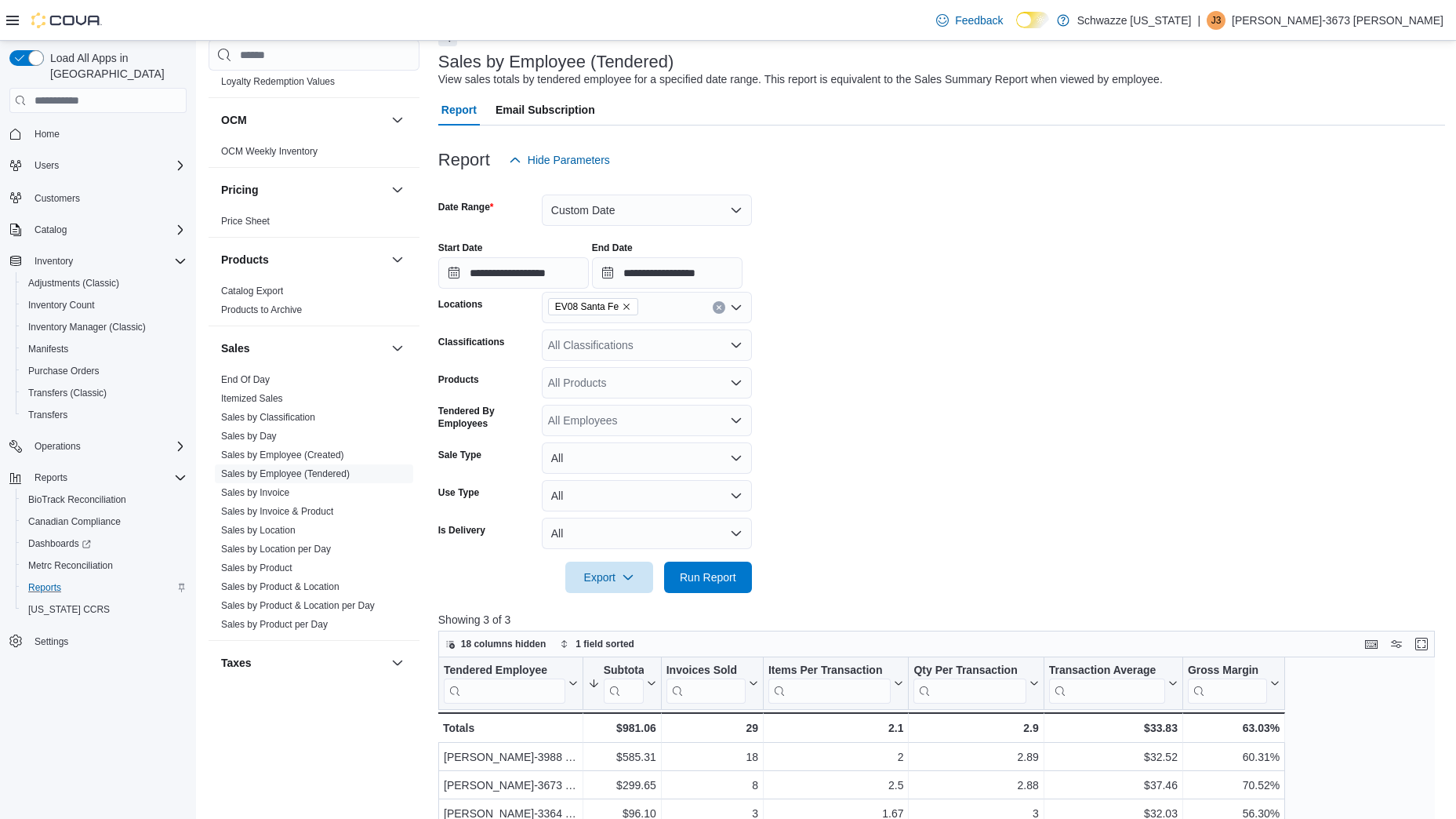
scroll to position [90, 0]
click at [738, 583] on span "Run Report" at bounding box center [708, 575] width 69 height 31
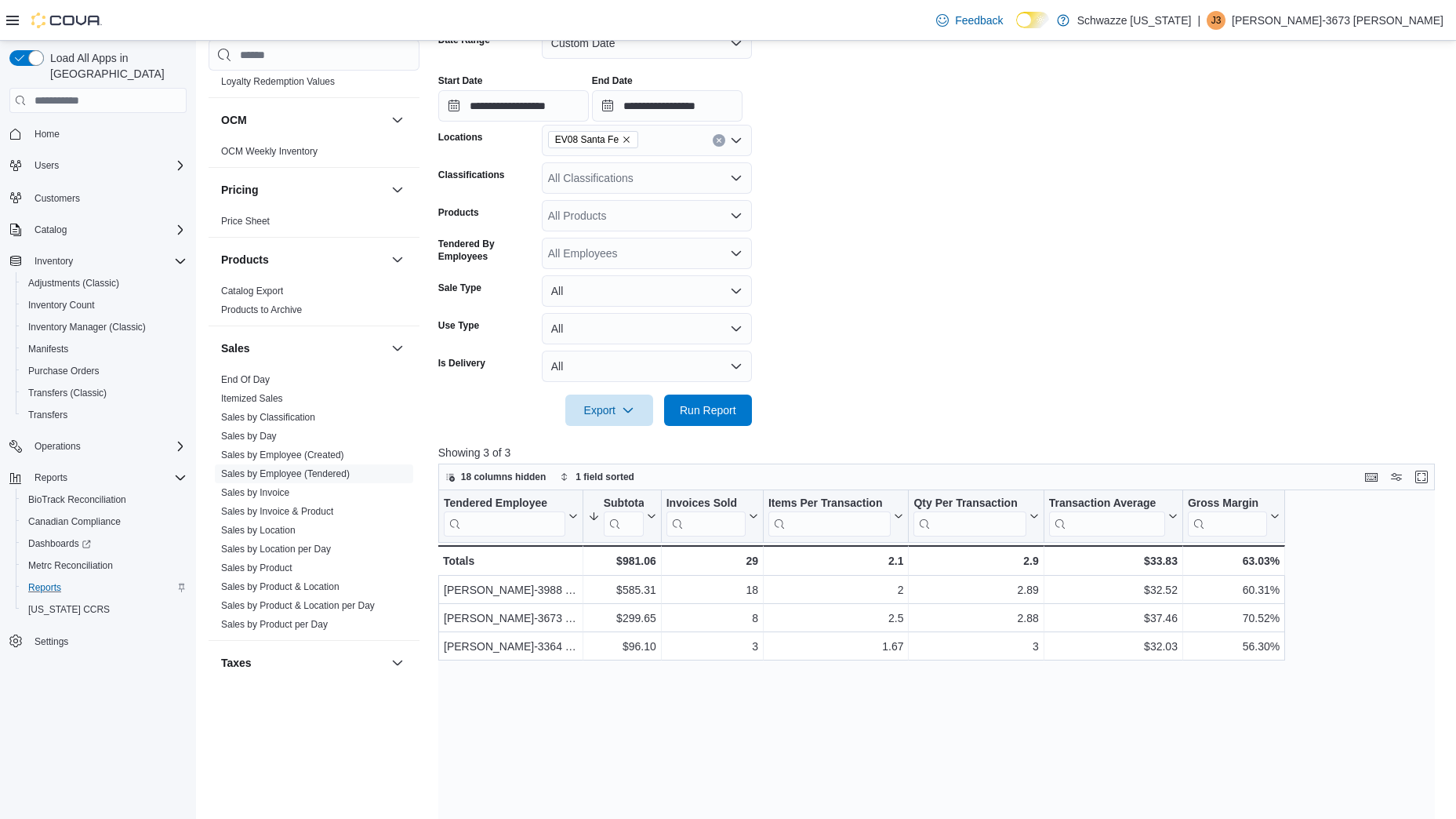
scroll to position [259, 0]
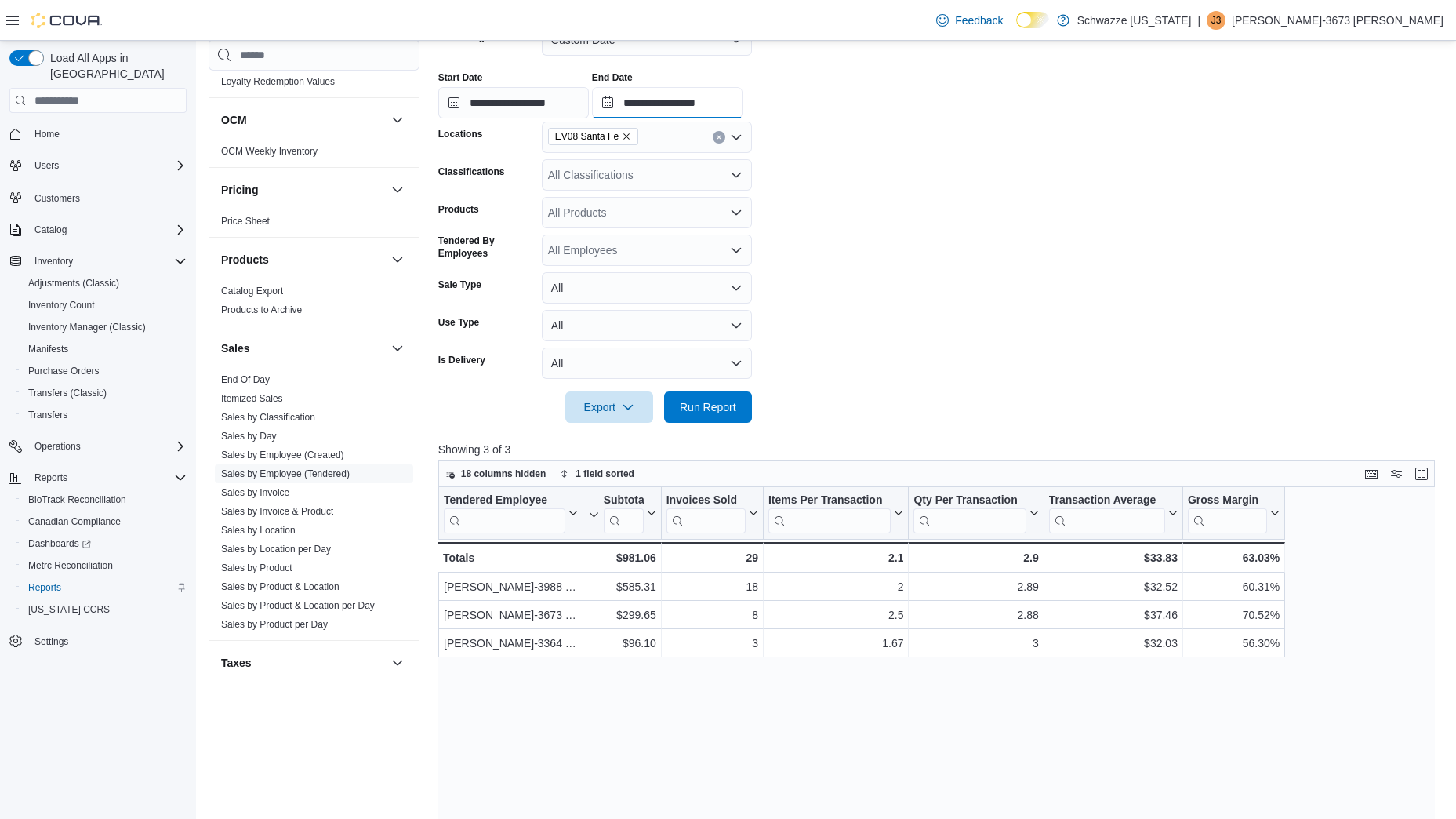
click at [735, 96] on input "**********" at bounding box center [667, 102] width 150 height 31
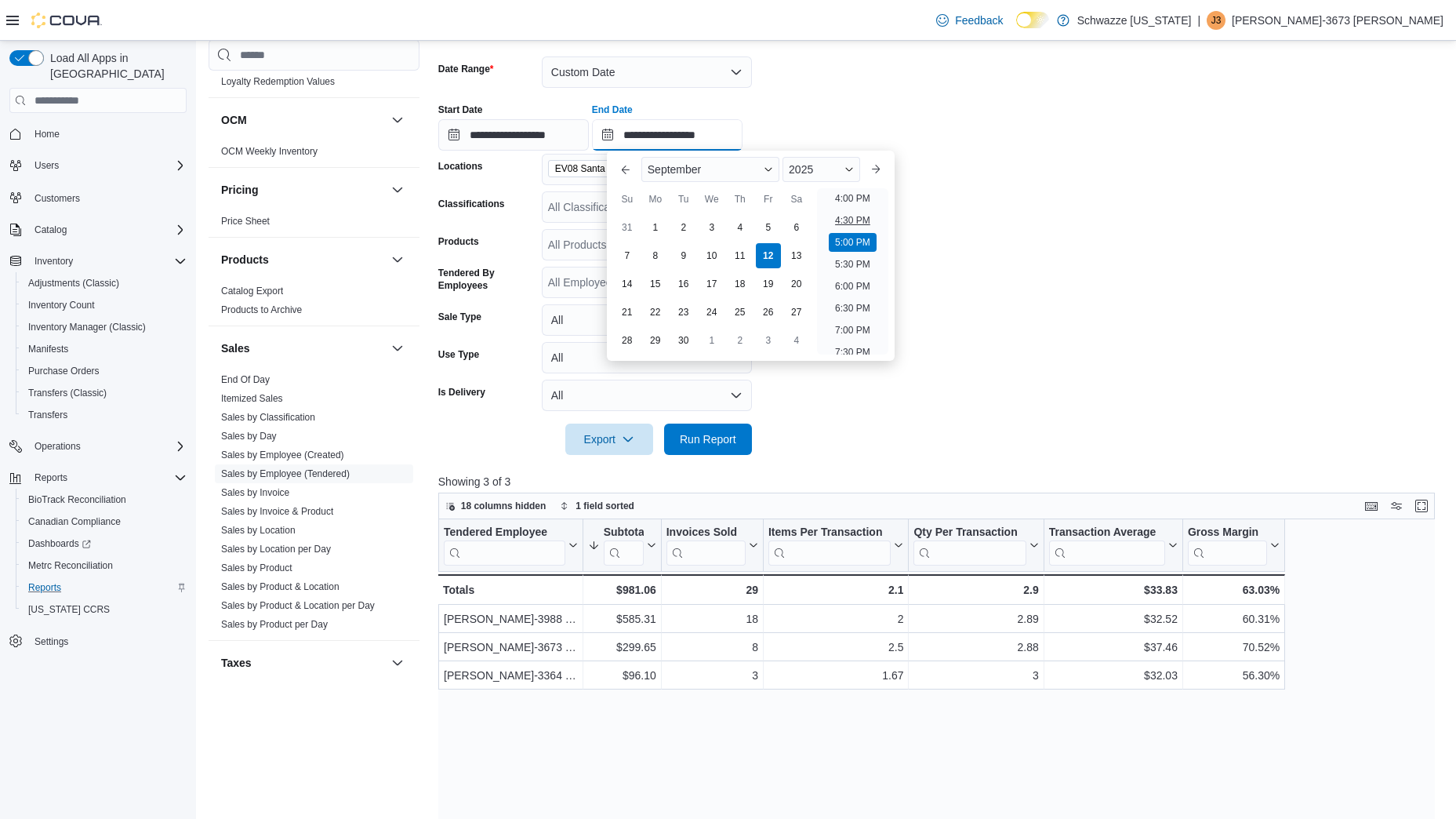
scroll to position [704, 0]
click at [853, 203] on li "4:00 PM" at bounding box center [853, 199] width 48 height 19
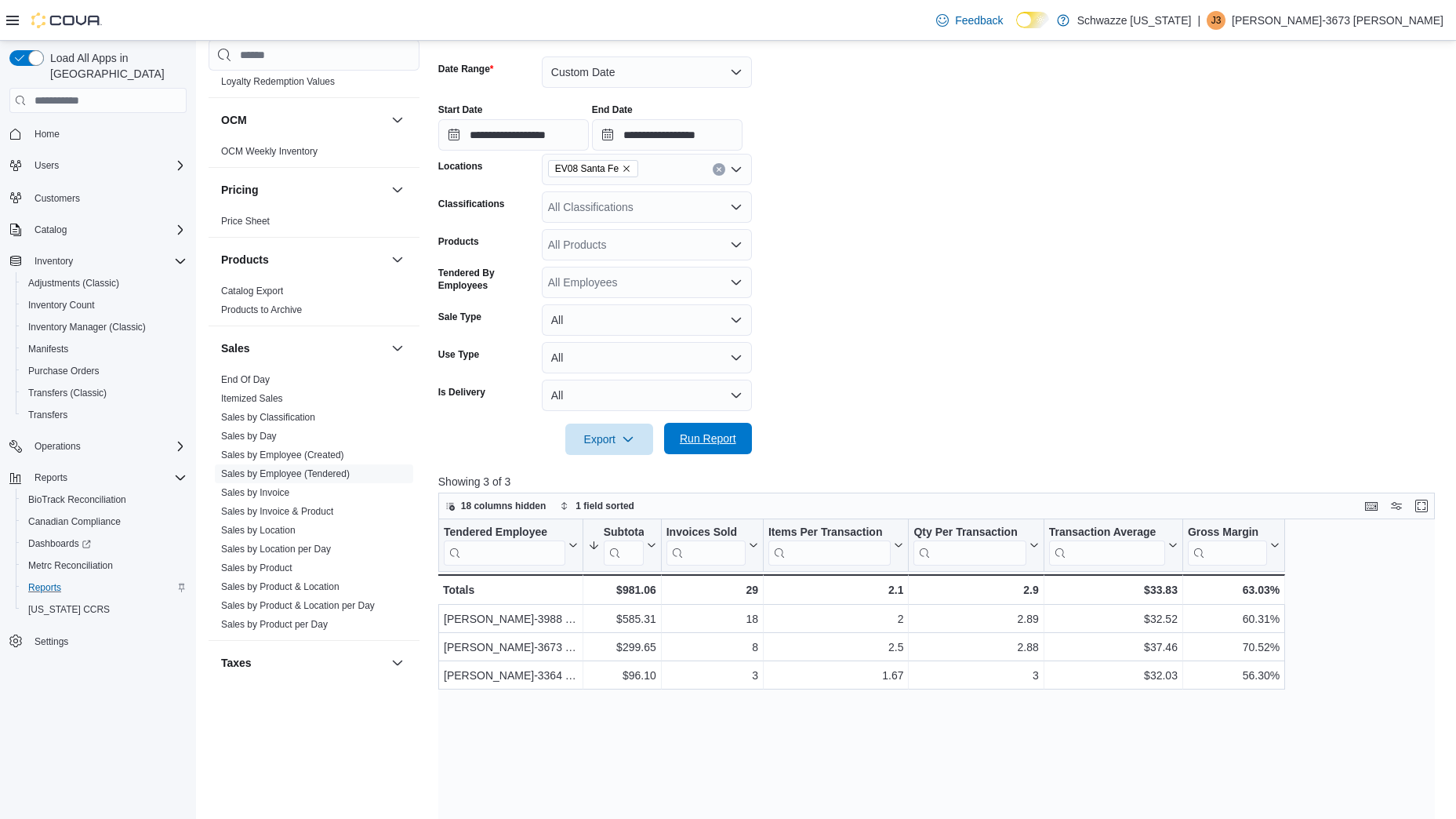
click at [689, 448] on span "Run Report" at bounding box center [708, 438] width 69 height 31
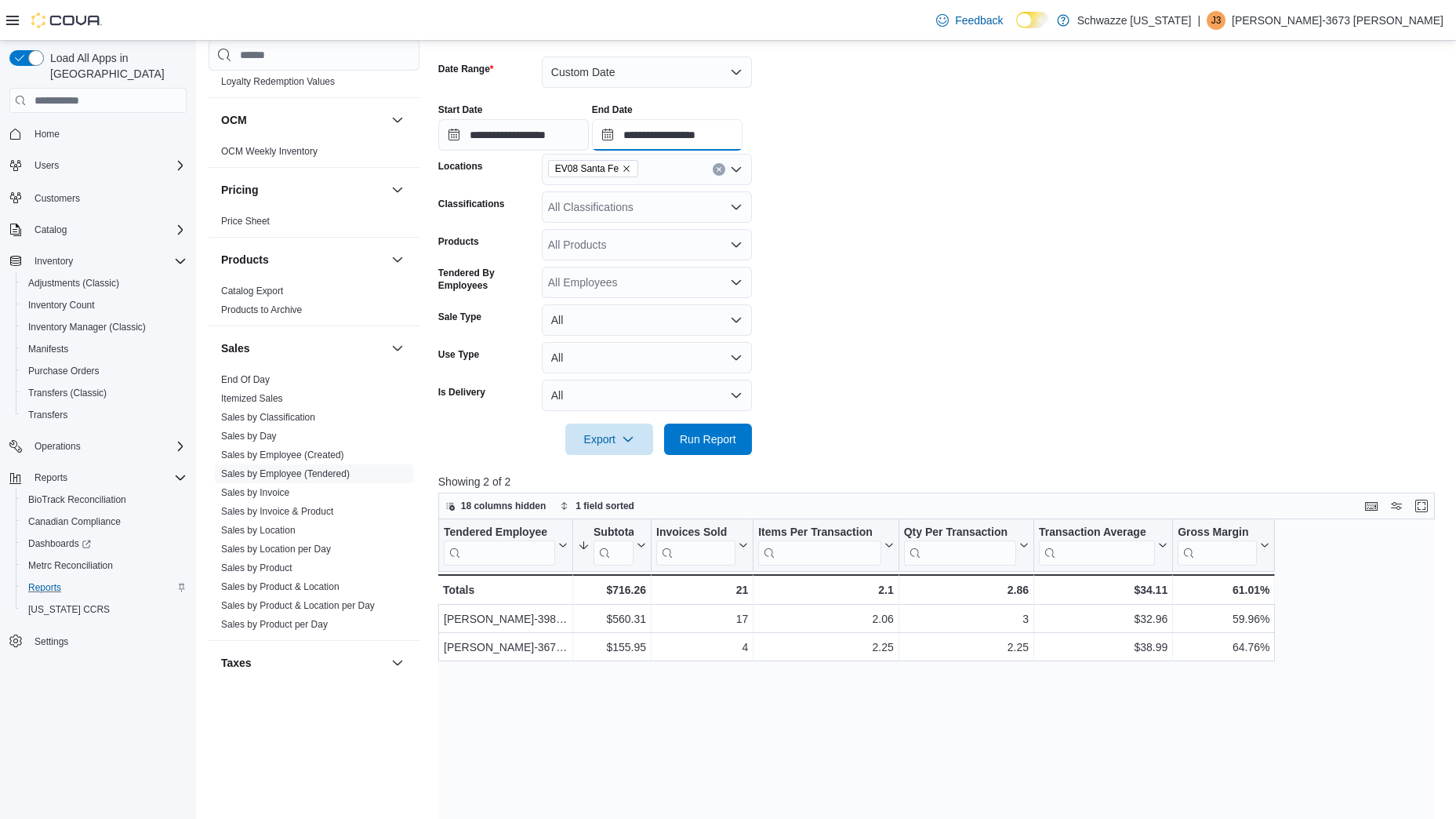
click at [743, 127] on input "**********" at bounding box center [667, 135] width 150 height 31
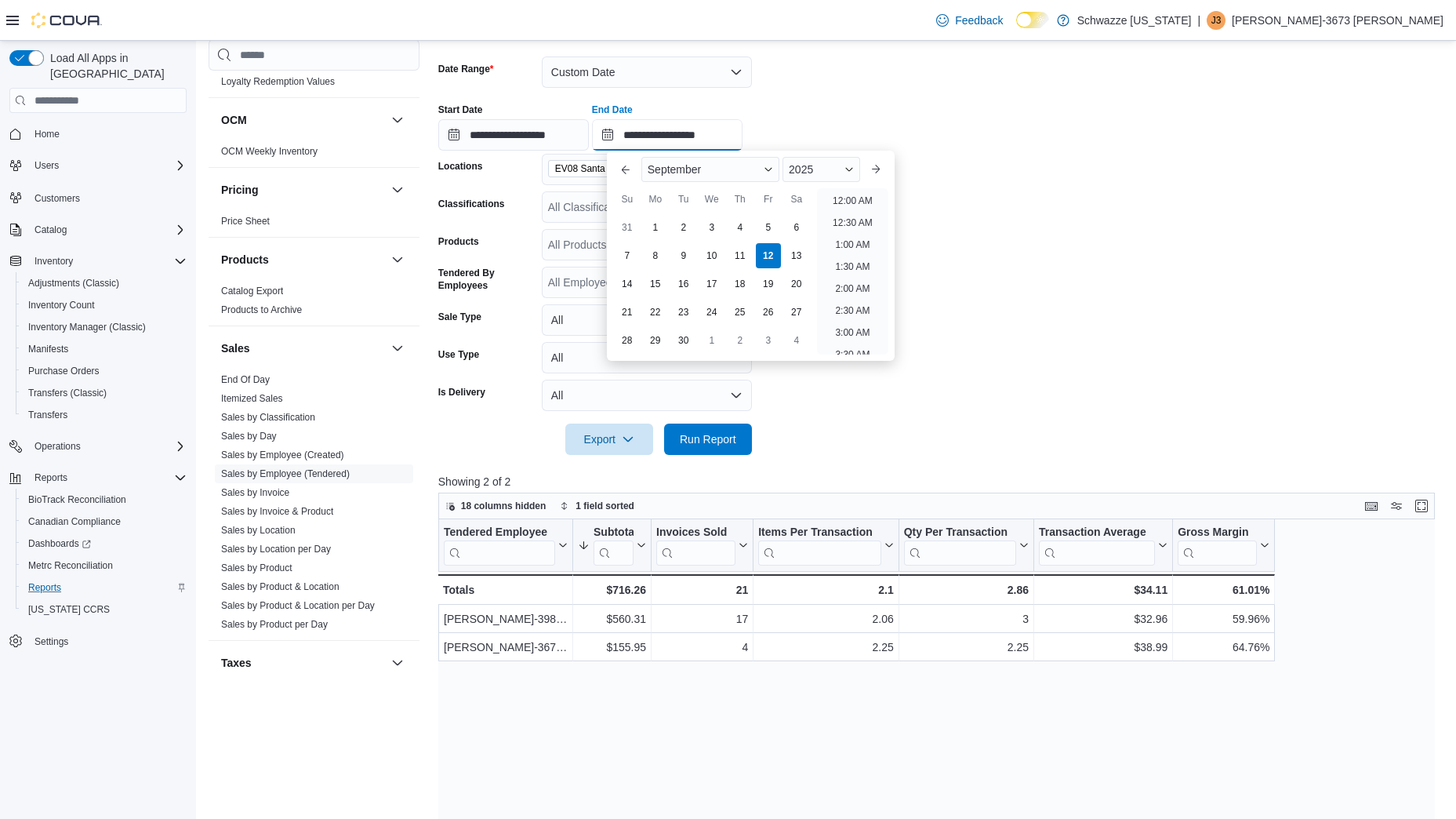
scroll to position [751, 0]
click at [848, 194] on li "5:00 PM" at bounding box center [853, 196] width 48 height 19
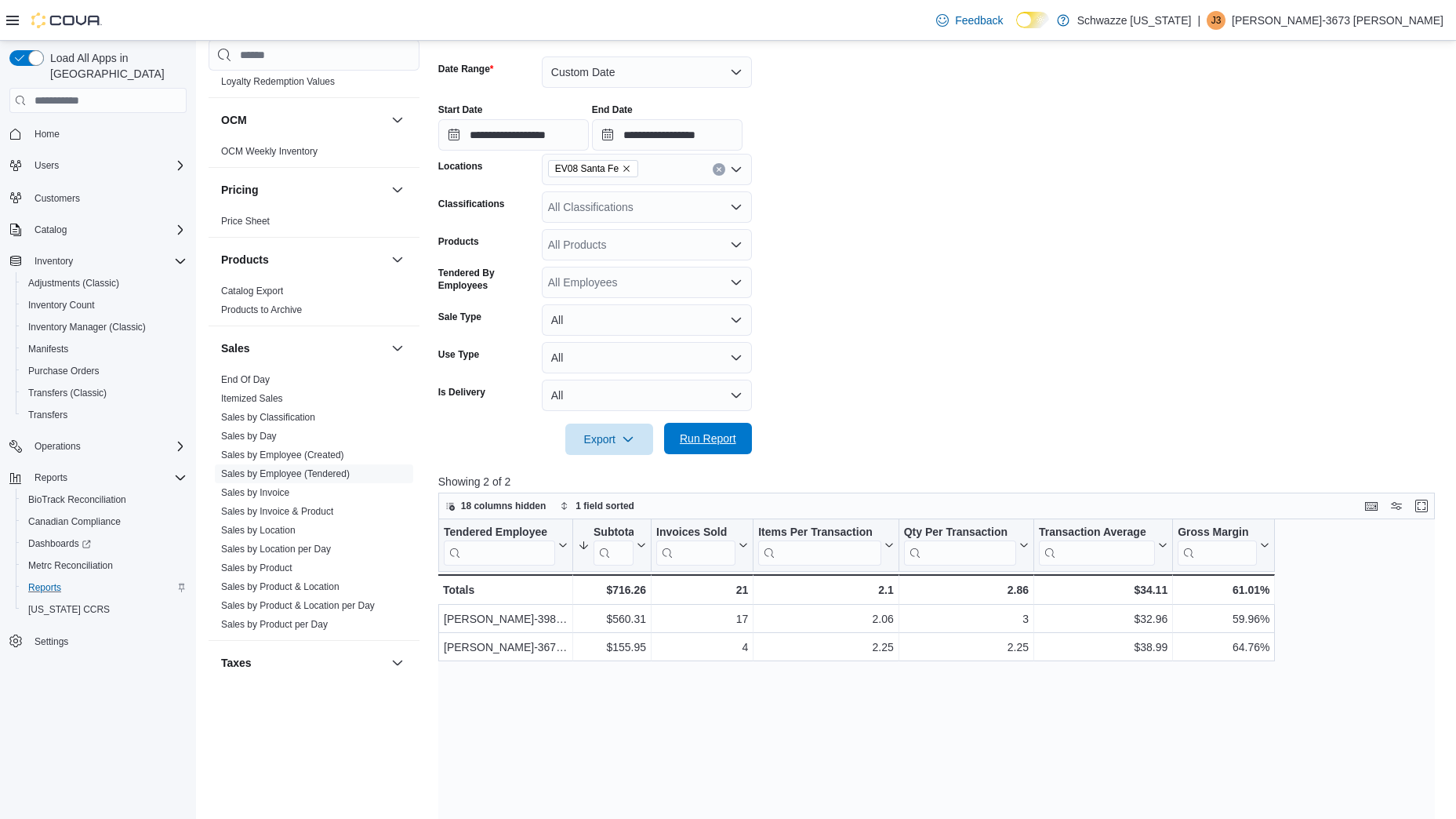
click at [717, 433] on span "Run Report" at bounding box center [708, 438] width 56 height 16
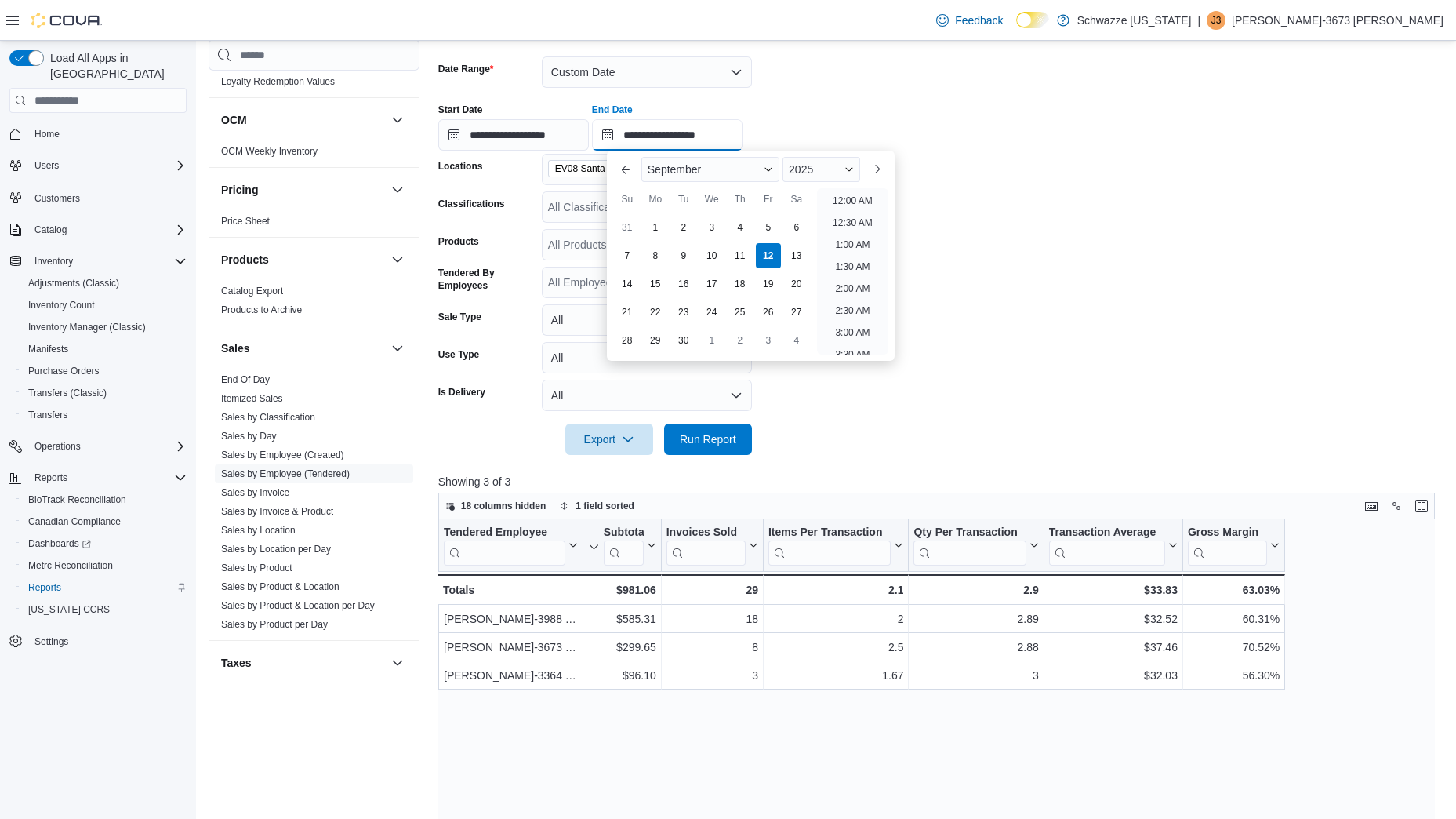
click at [743, 139] on input "**********" at bounding box center [667, 135] width 150 height 31
click at [849, 196] on li "6:00 PM" at bounding box center [853, 196] width 48 height 19
type input "**********"
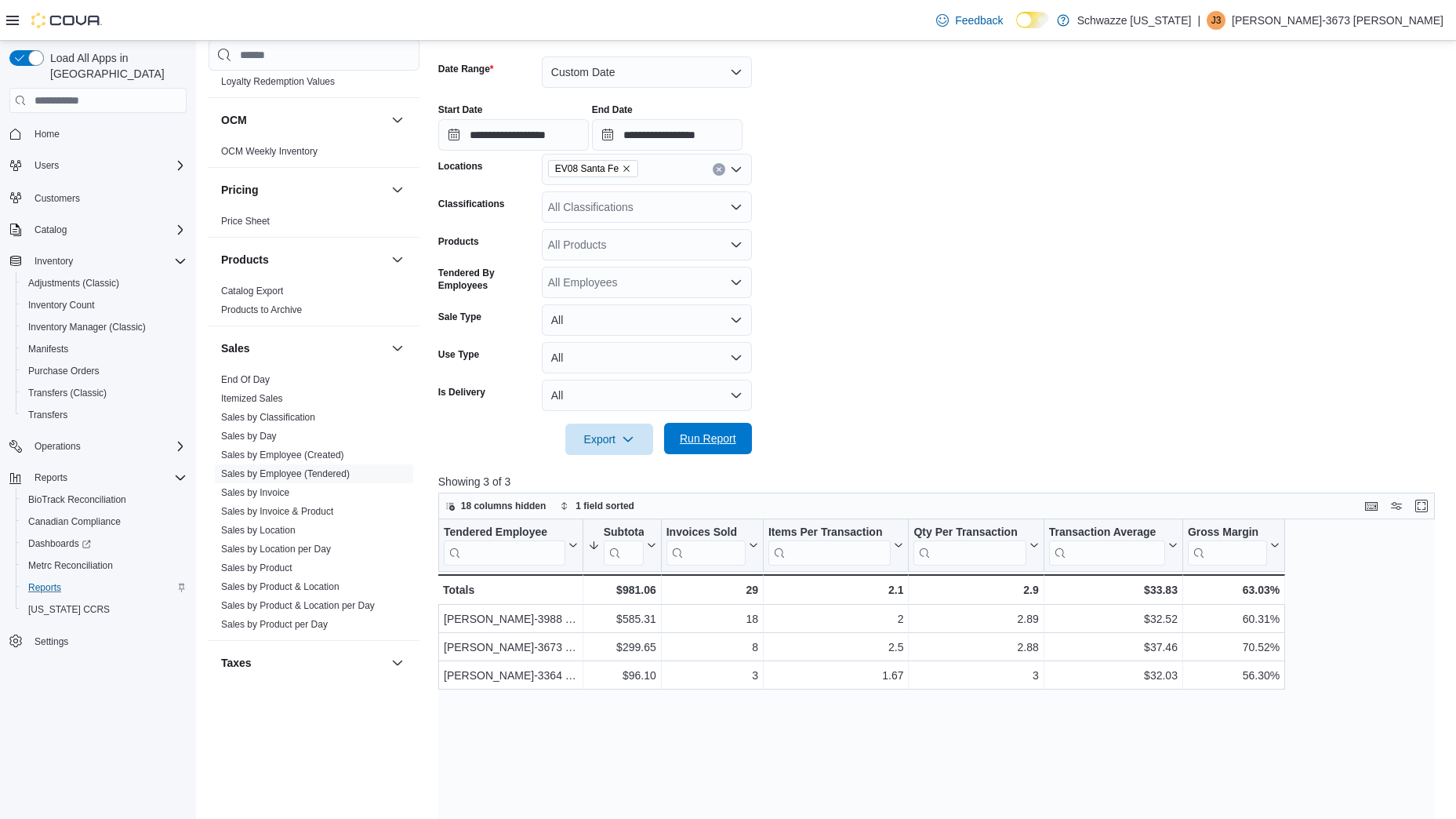
click at [721, 442] on span "Run Report" at bounding box center [708, 438] width 56 height 16
click at [740, 445] on span "Run Report" at bounding box center [708, 438] width 69 height 31
drag, startPoint x: 740, startPoint y: 445, endPoint x: 1179, endPoint y: 24, distance: 608.2
click at [740, 445] on span "Run Report" at bounding box center [708, 439] width 69 height 31
click at [731, 437] on span "Run Report" at bounding box center [708, 438] width 56 height 16
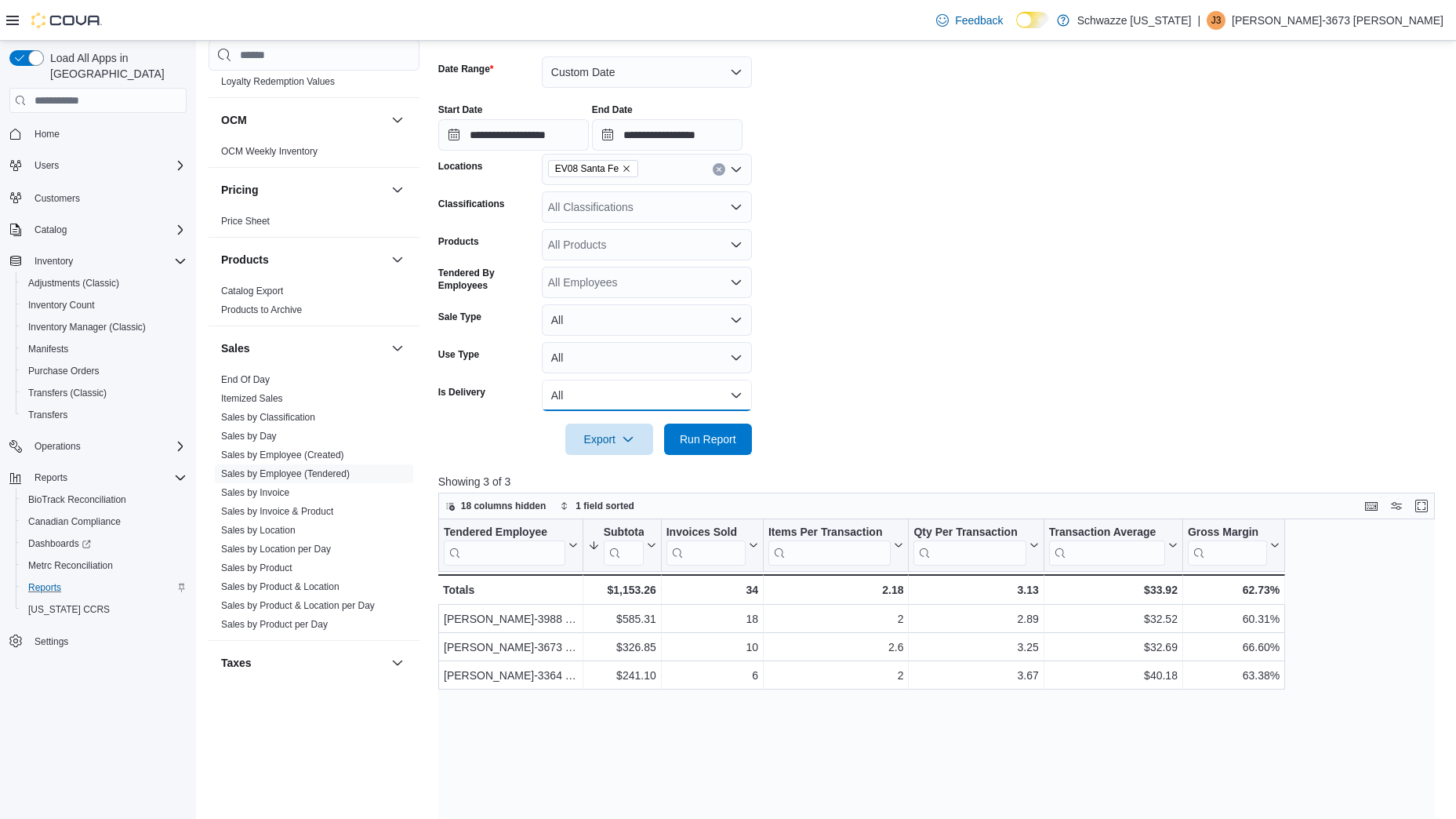
click at [746, 395] on button "All" at bounding box center [647, 395] width 210 height 31
click at [790, 408] on form "**********" at bounding box center [942, 246] width 1007 height 417
click at [716, 457] on div at bounding box center [942, 464] width 1007 height 19
click at [720, 450] on span "Run Report" at bounding box center [708, 438] width 69 height 31
drag, startPoint x: 720, startPoint y: 450, endPoint x: 702, endPoint y: 436, distance: 22.8
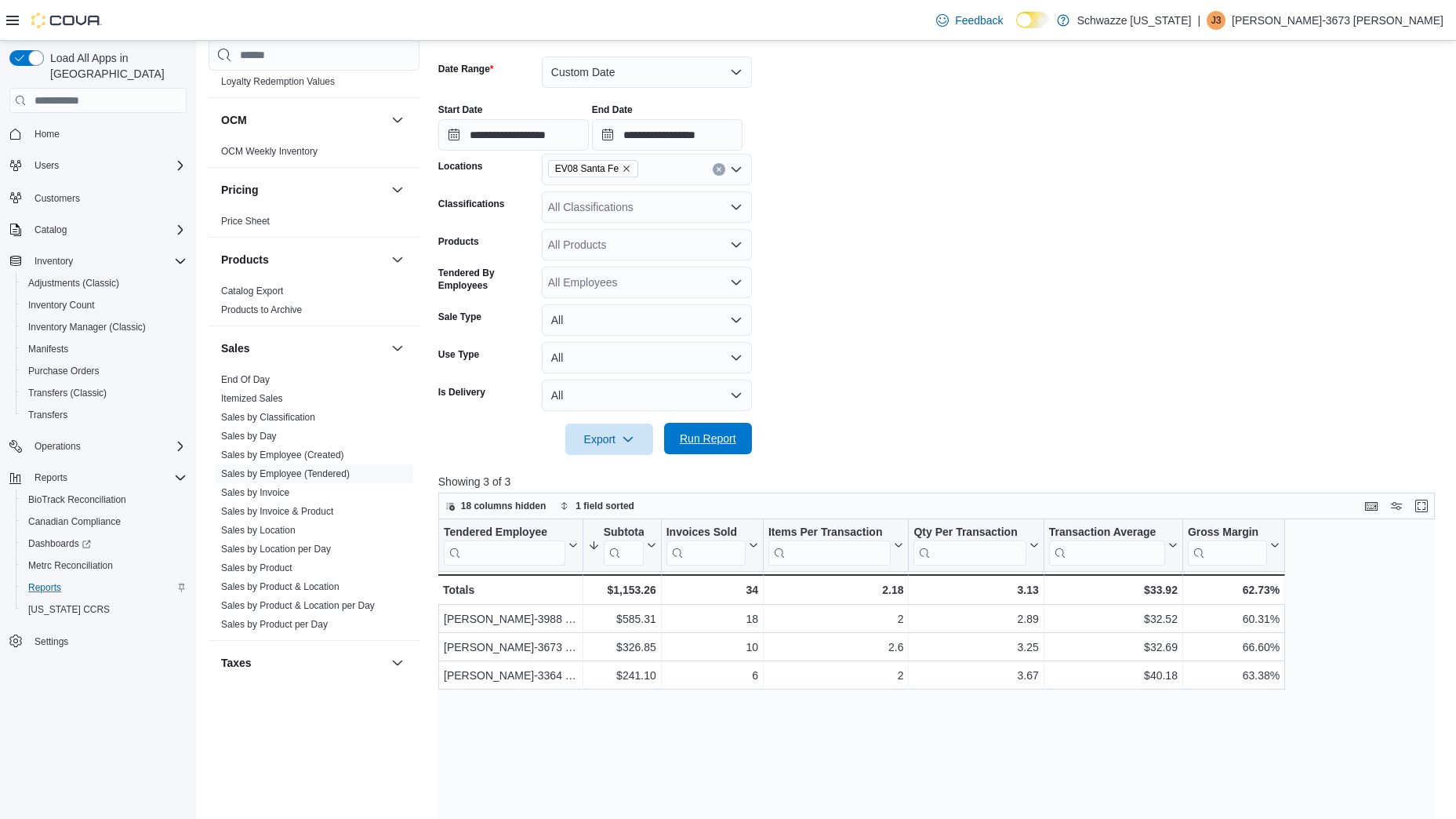
click at [702, 436] on span "Run Report" at bounding box center [708, 438] width 56 height 16
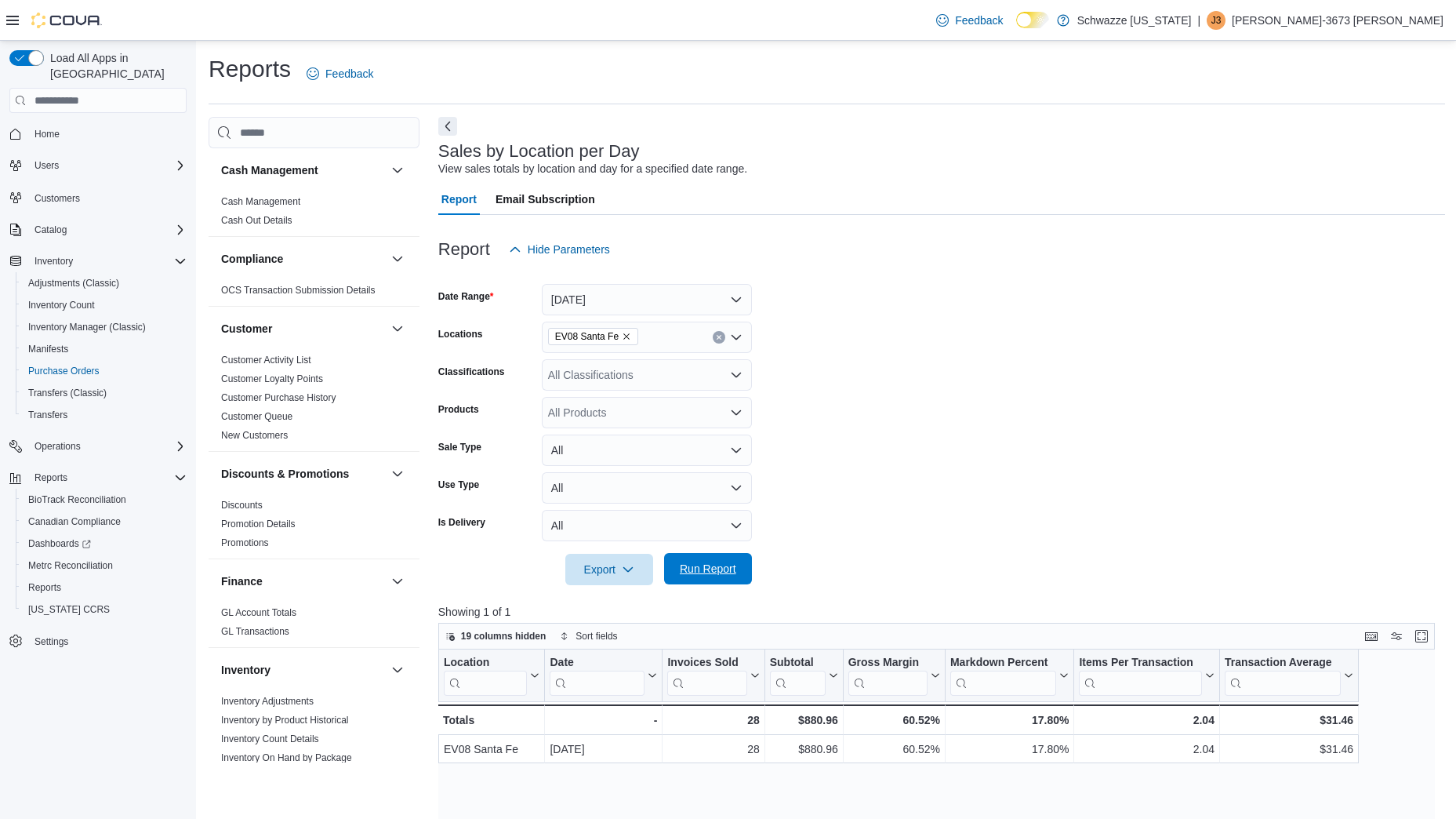
click at [744, 571] on button "Run Report" at bounding box center [708, 569] width 87 height 31
